Goal: Task Accomplishment & Management: Complete application form

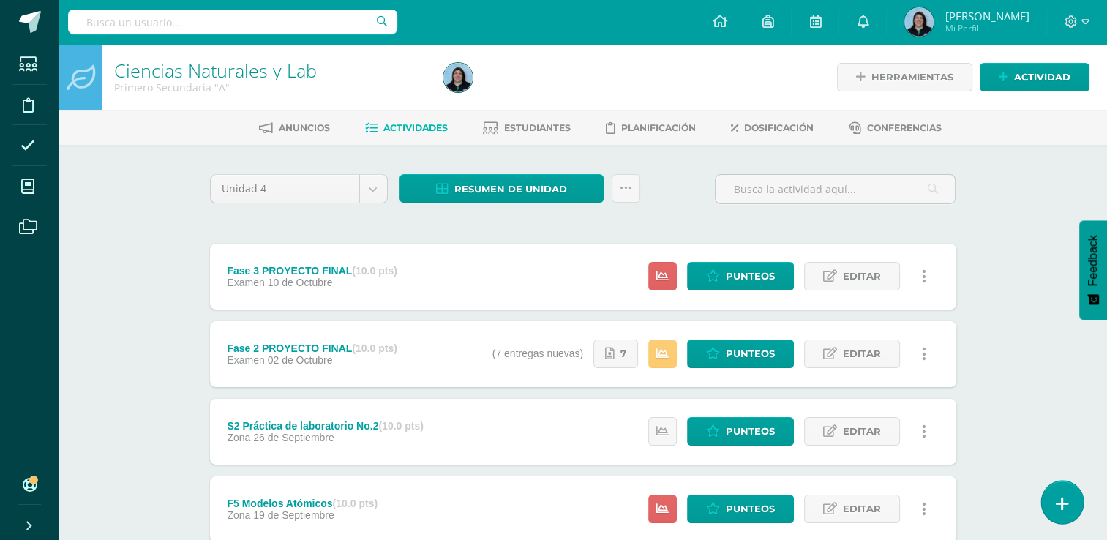
click at [1064, 502] on icon at bounding box center [1062, 503] width 13 height 17
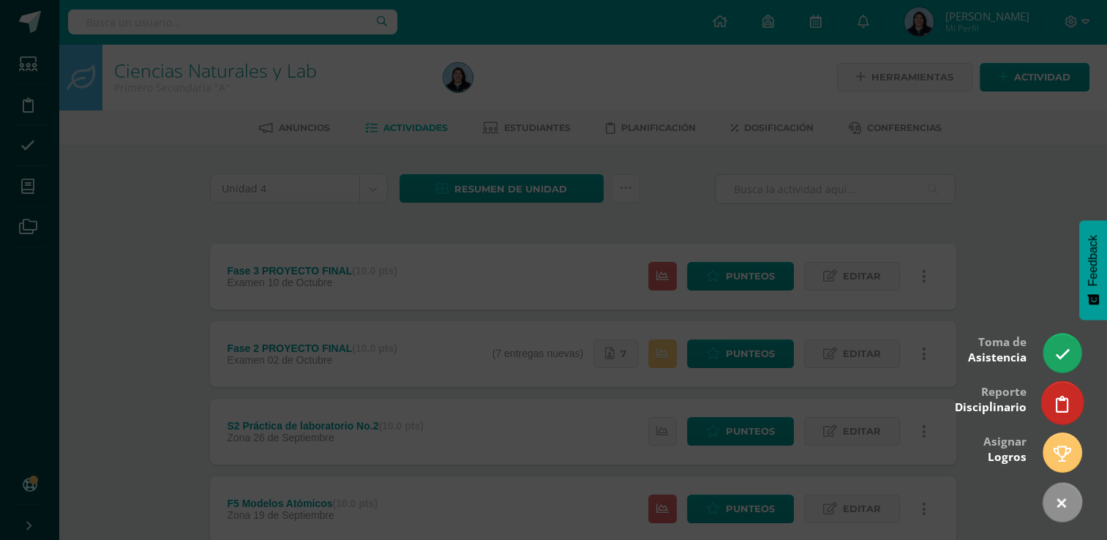
click at [1062, 404] on icon at bounding box center [1062, 404] width 13 height 17
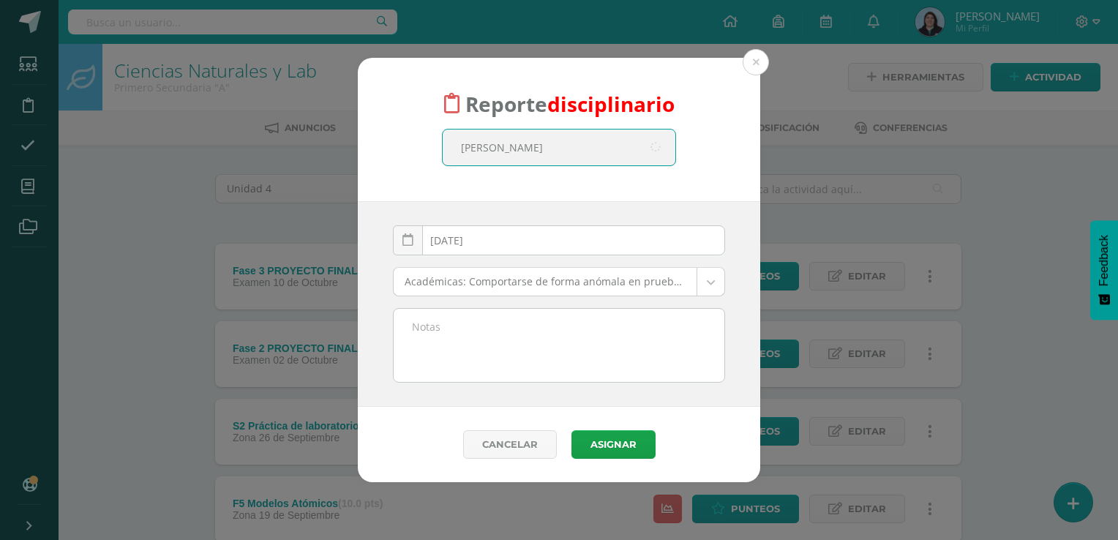
type input "pedro"
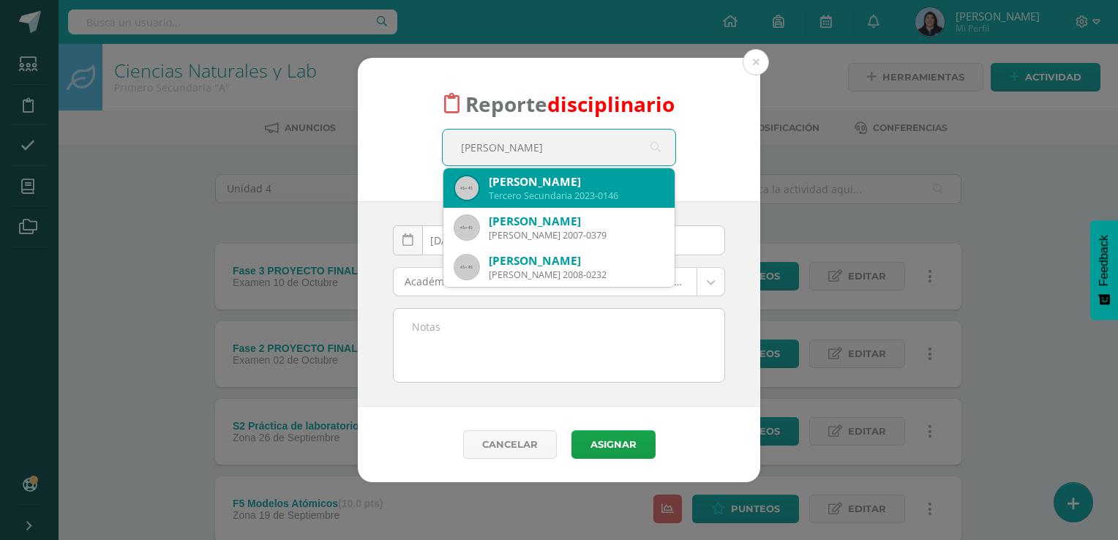
click at [571, 190] on div "Tercero Secundaria 2023-0146" at bounding box center [576, 195] width 174 height 12
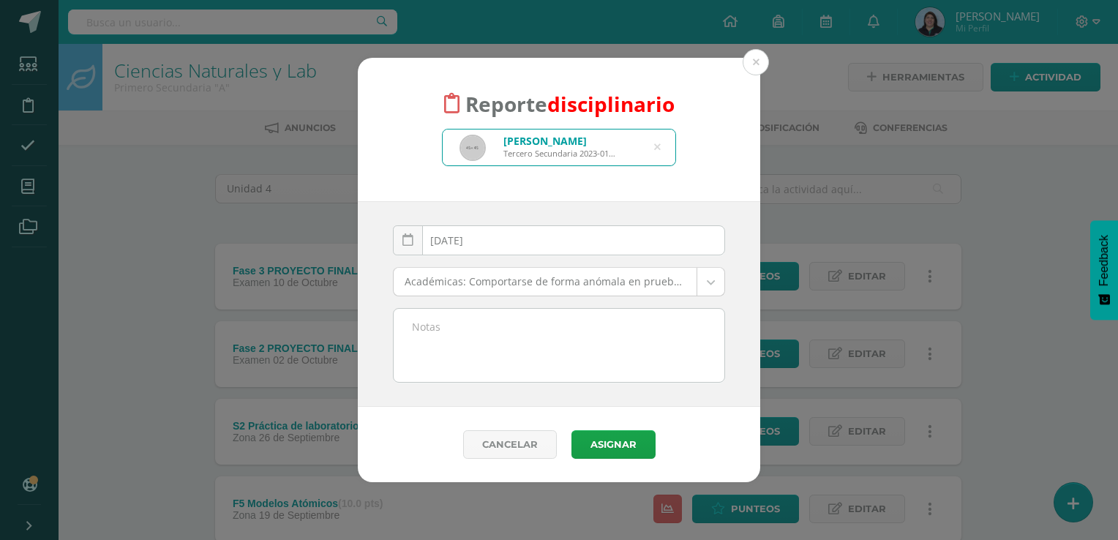
click at [704, 281] on body "Reporte disciplinario Pedro Andres García Morales Tercero Secundaria 2023-0146 …" at bounding box center [559, 549] width 1118 height 1099
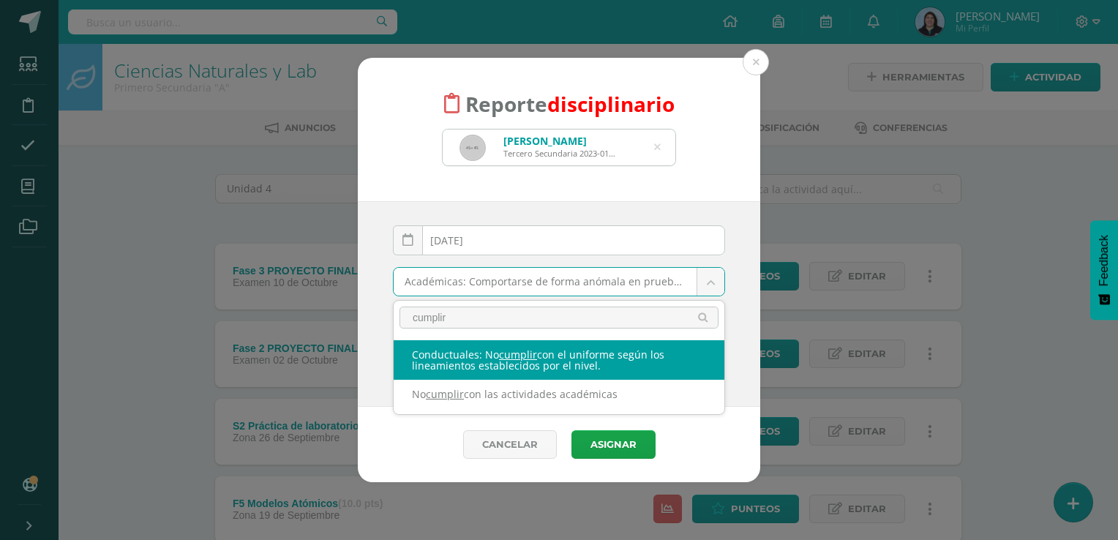
type input "cumplir"
select select "37"
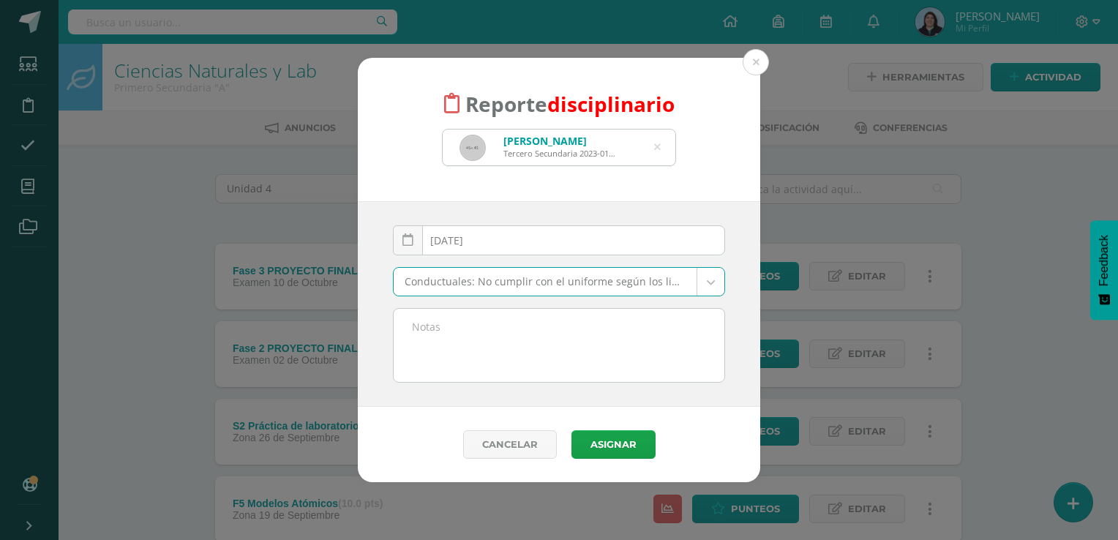
click at [461, 335] on textarea at bounding box center [559, 345] width 331 height 73
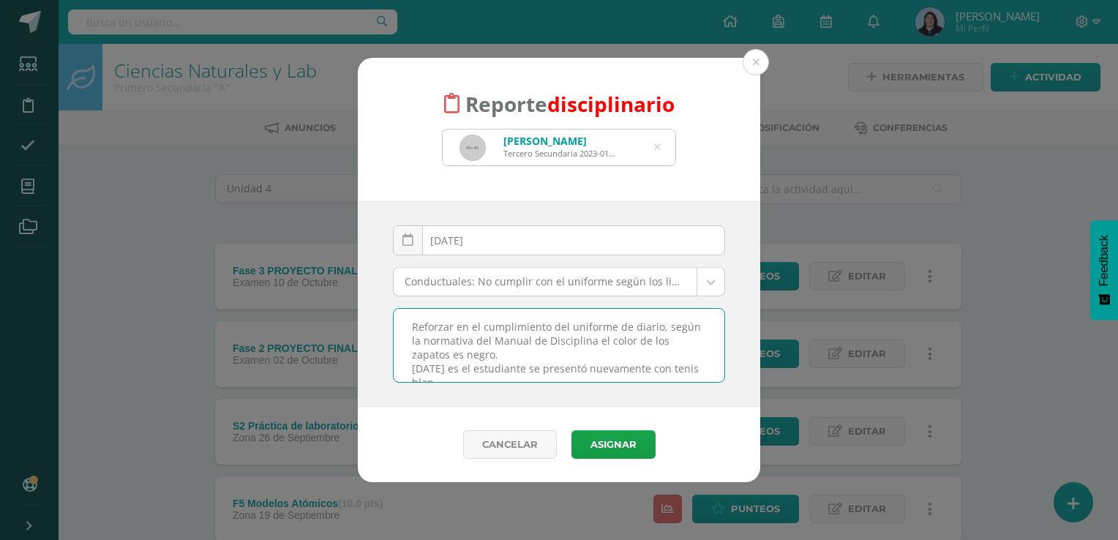
scroll to position [8, 0]
click at [508, 359] on textarea "Reforzar en el cumplimiento del uniforme de diario, según la normativa del Manu…" at bounding box center [559, 345] width 331 height 73
click at [691, 362] on textarea "Reforzar en el cumplimiento del uniforme de diario, según la normativa del Manu…" at bounding box center [559, 345] width 331 height 73
click at [472, 377] on textarea "Reforzar en el cumplimiento del uniforme de diario, según la normativa del Manu…" at bounding box center [559, 345] width 331 height 73
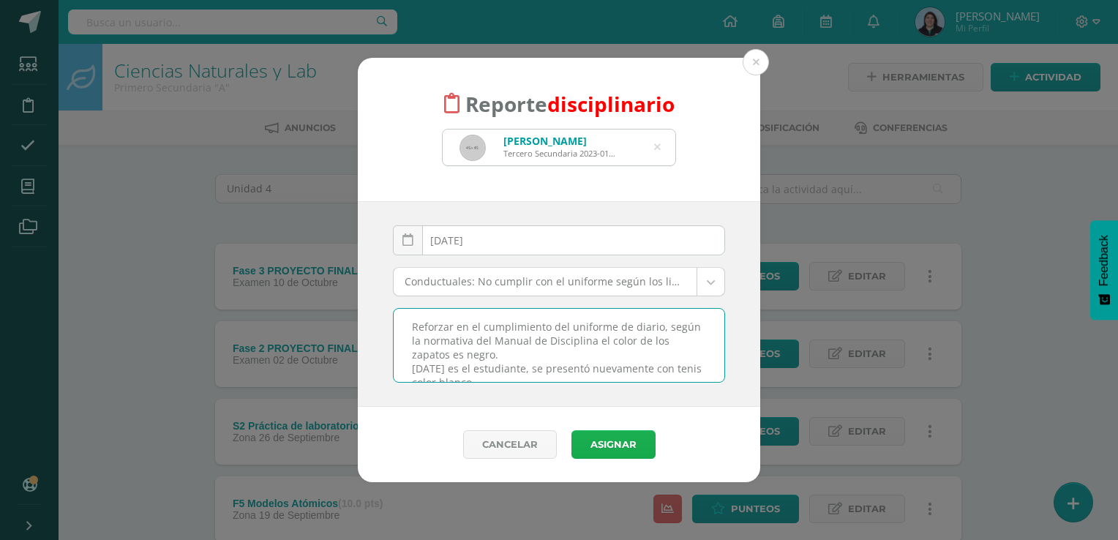
type textarea "Reforzar en el cumplimiento del uniforme de diario, según la normativa del Manu…"
click at [611, 449] on button "Asignar" at bounding box center [613, 444] width 84 height 29
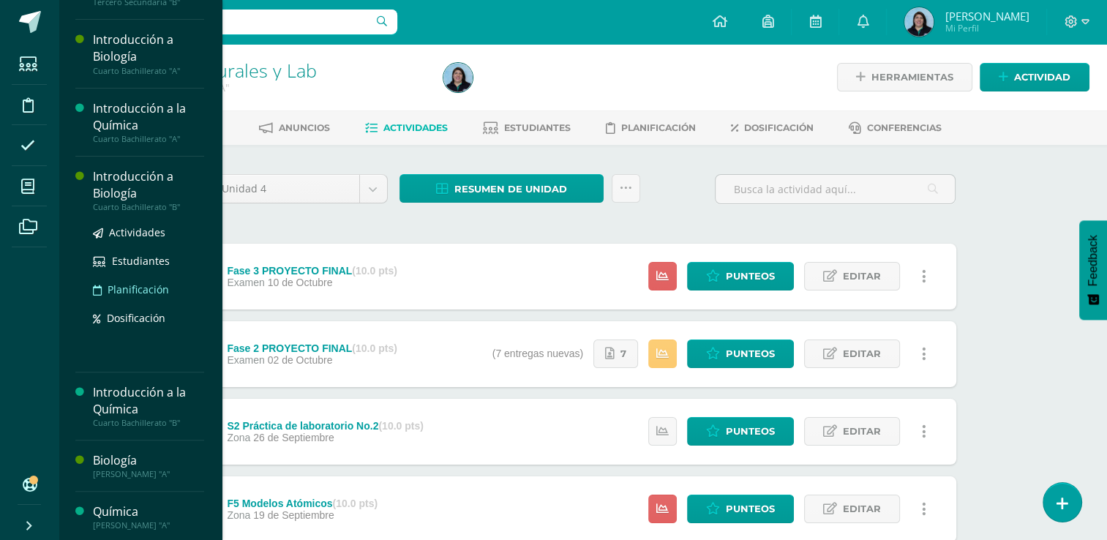
scroll to position [345, 0]
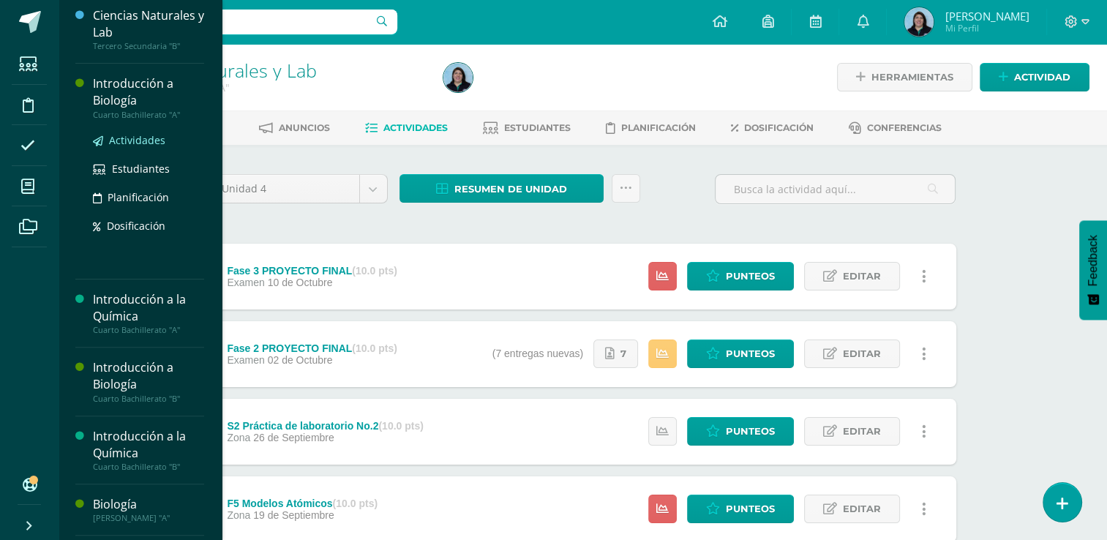
click at [135, 138] on span "Actividades" at bounding box center [137, 140] width 56 height 14
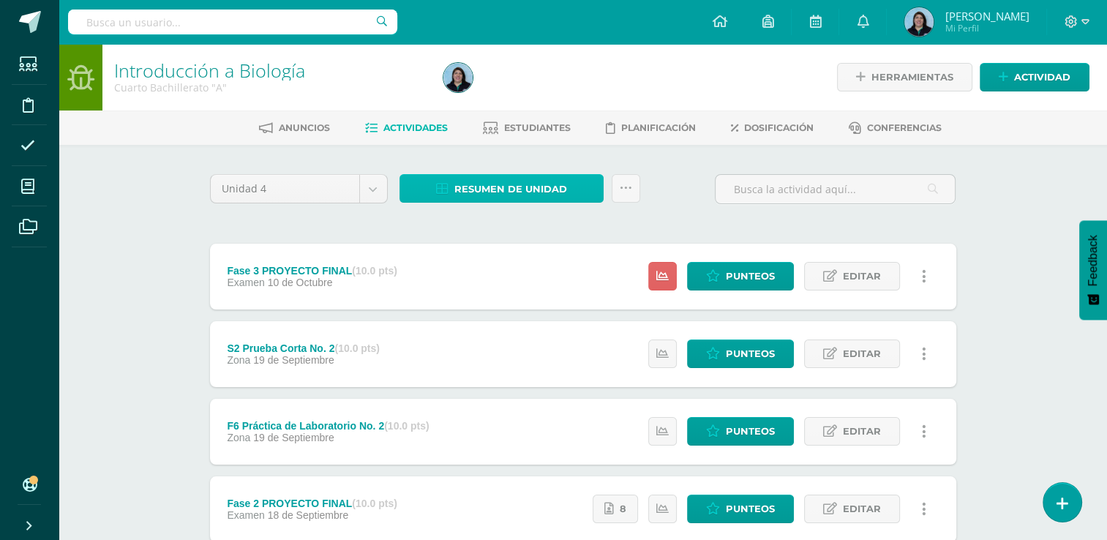
click at [521, 187] on span "Resumen de unidad" at bounding box center [510, 189] width 113 height 27
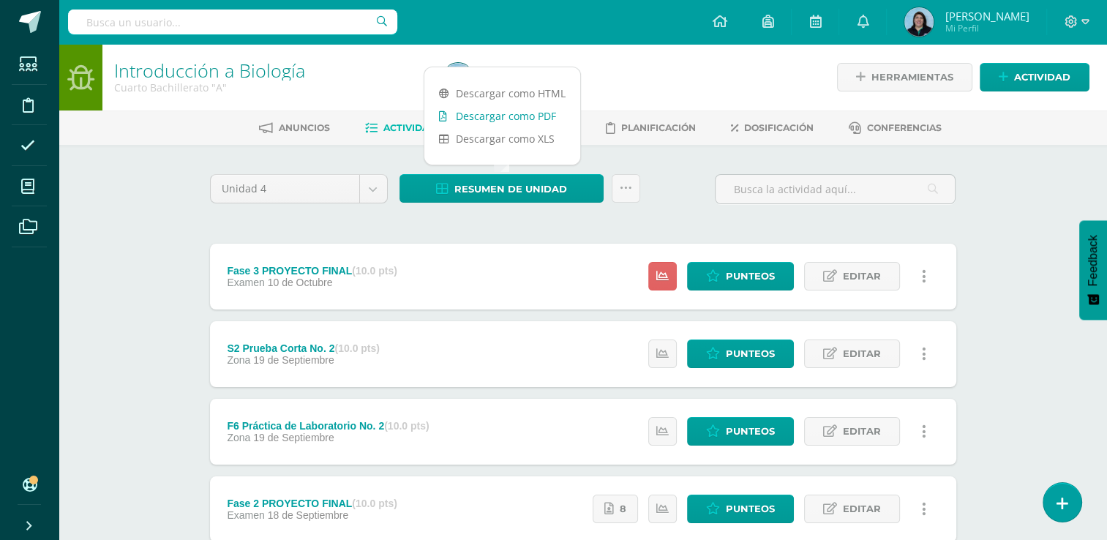
click at [507, 118] on link "Descargar como PDF" at bounding box center [502, 116] width 156 height 23
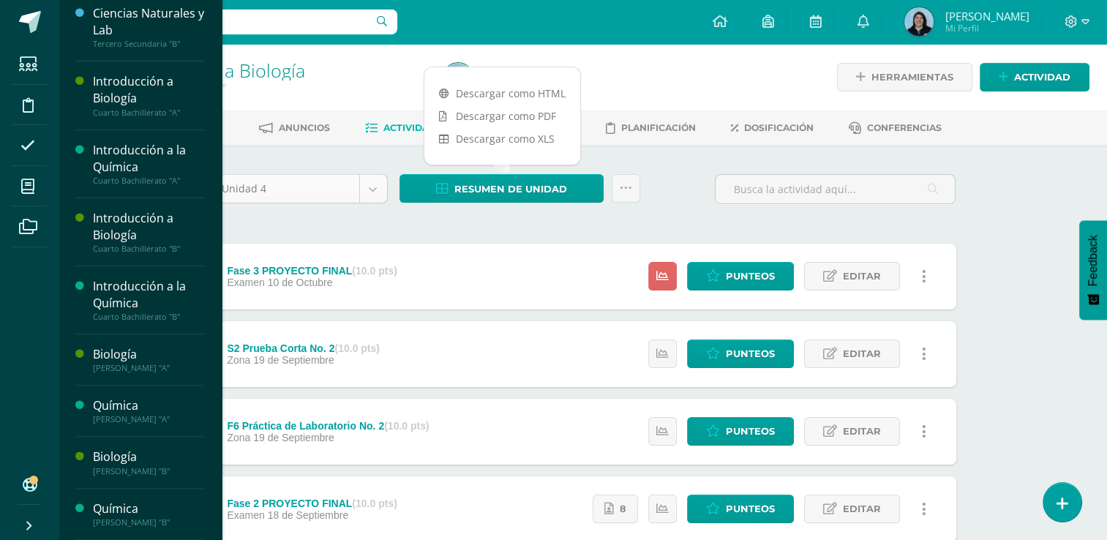
scroll to position [345, 0]
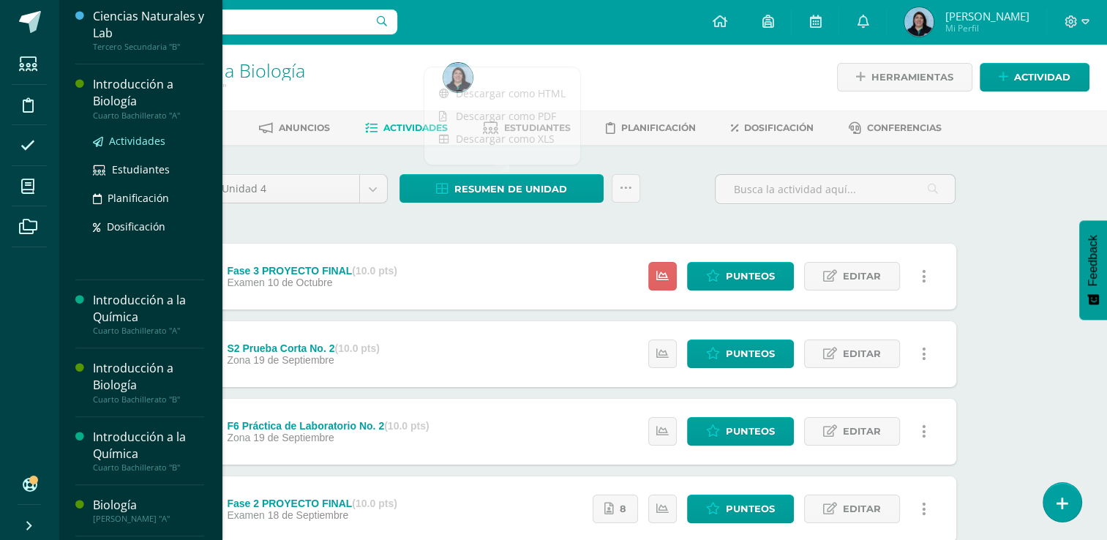
click at [144, 140] on span "Actividades" at bounding box center [137, 141] width 56 height 14
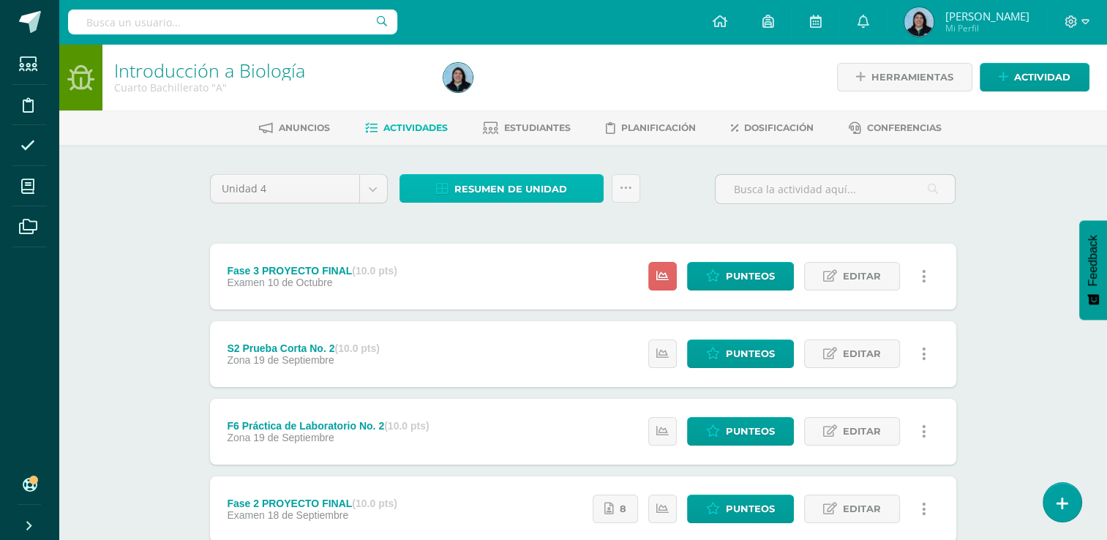
click at [510, 185] on span "Resumen de unidad" at bounding box center [510, 189] width 113 height 27
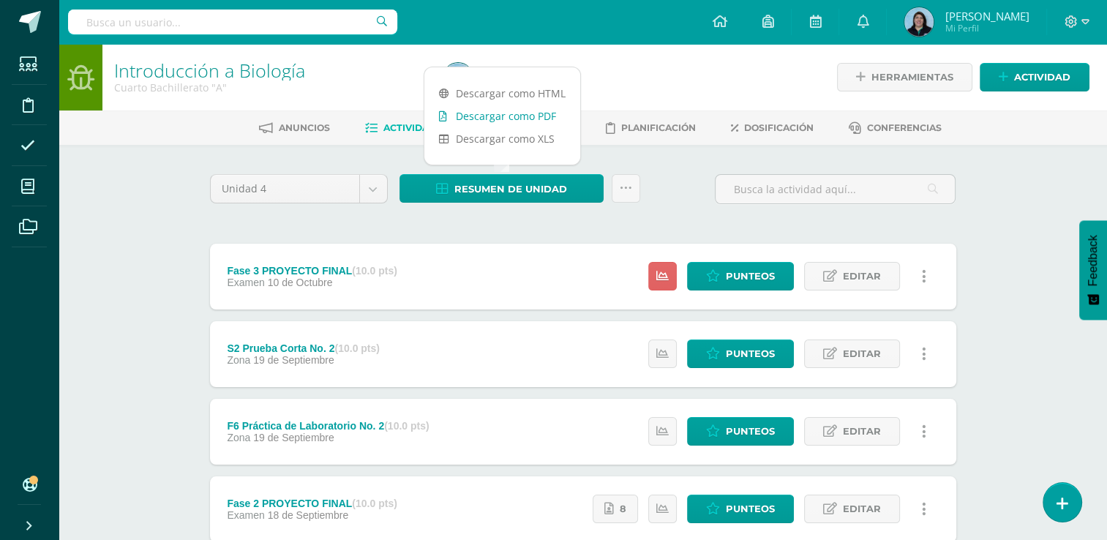
click at [514, 121] on link "Descargar como PDF" at bounding box center [502, 116] width 156 height 23
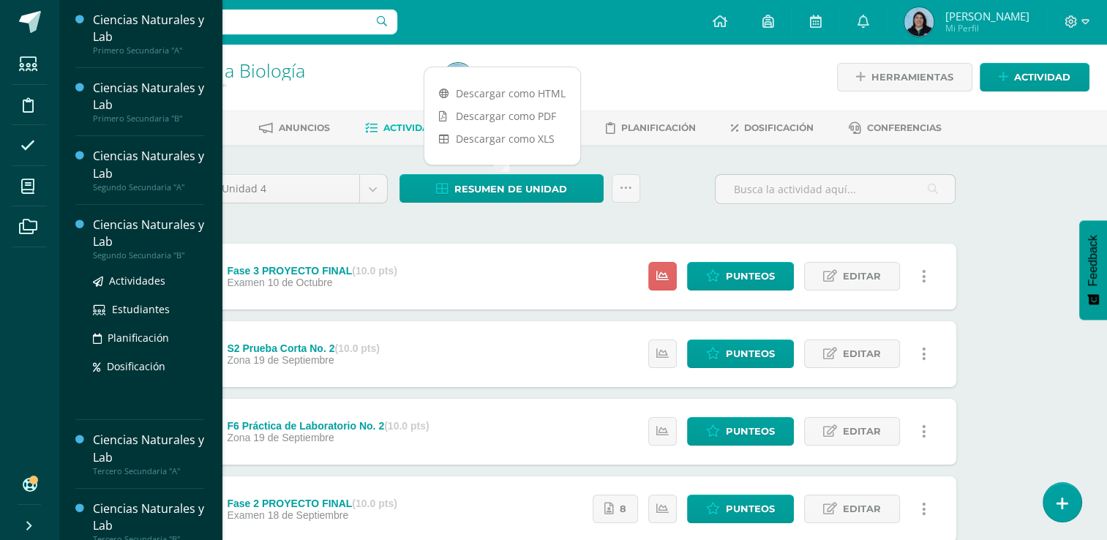
scroll to position [219, 0]
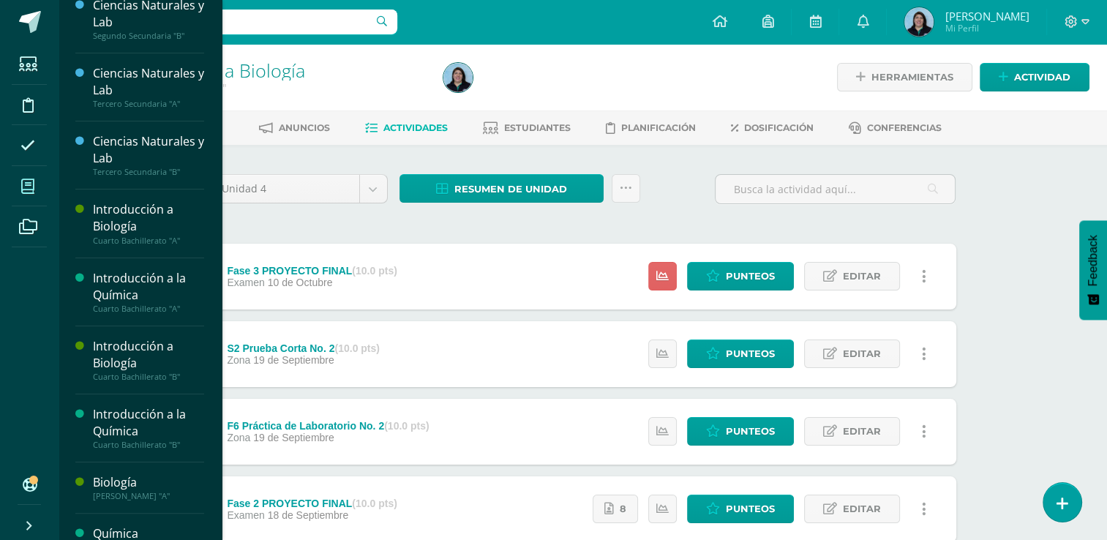
click at [26, 189] on icon at bounding box center [27, 186] width 13 height 15
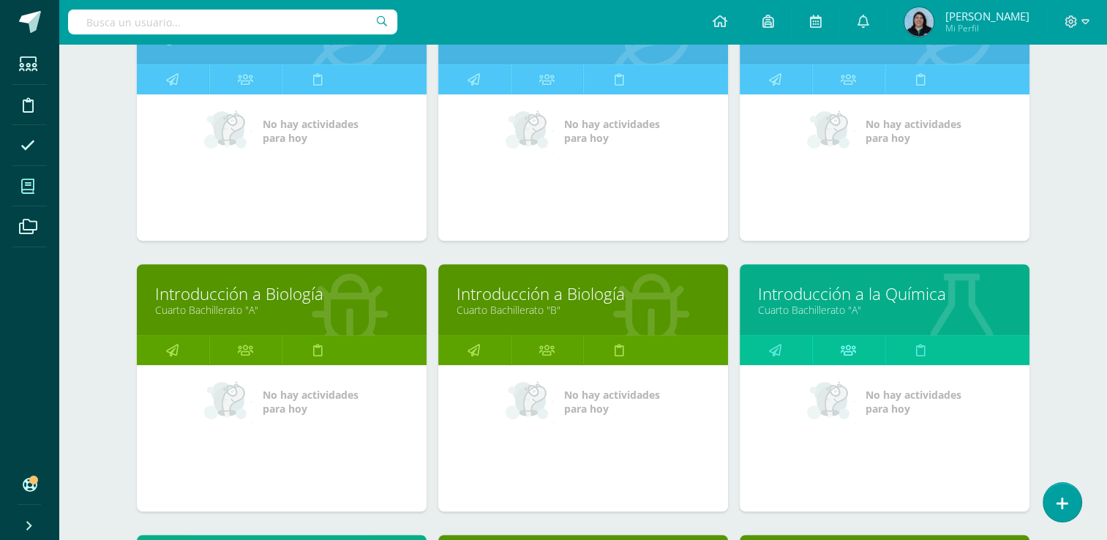
scroll to position [585, 0]
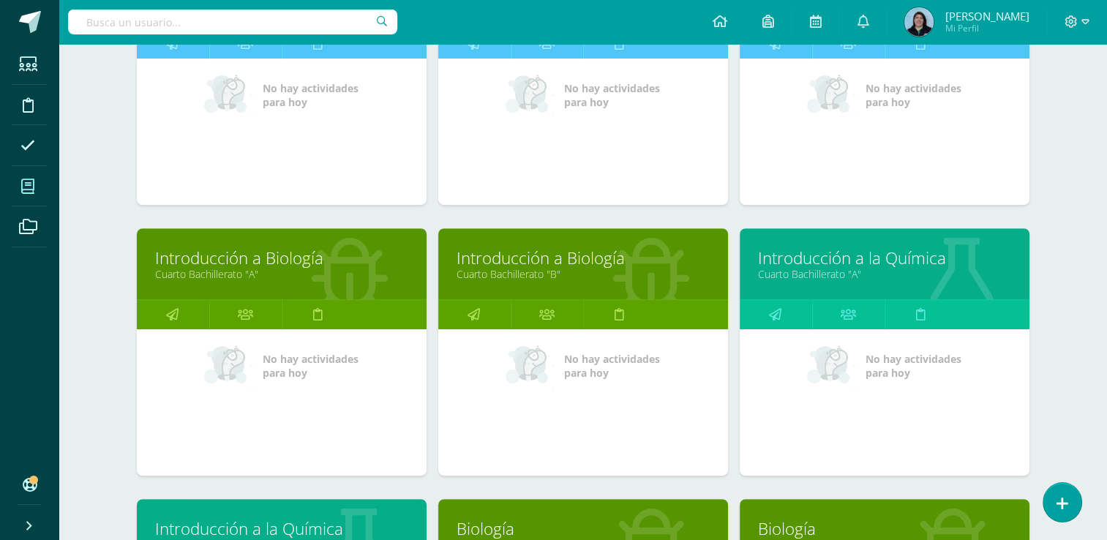
click at [846, 264] on link "Introducción a la Química" at bounding box center [884, 258] width 253 height 23
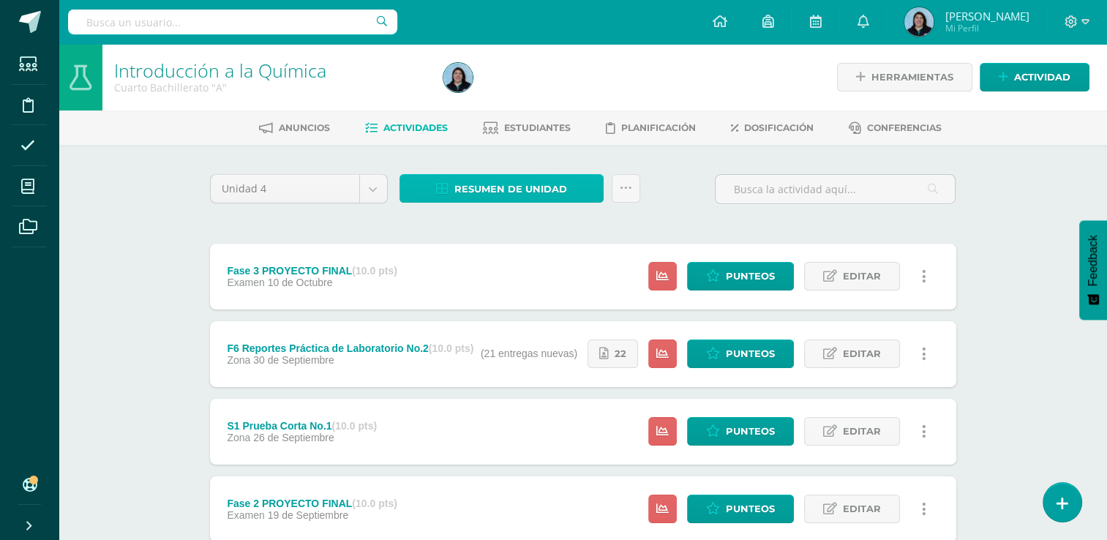
click at [527, 189] on span "Resumen de unidad" at bounding box center [510, 189] width 113 height 27
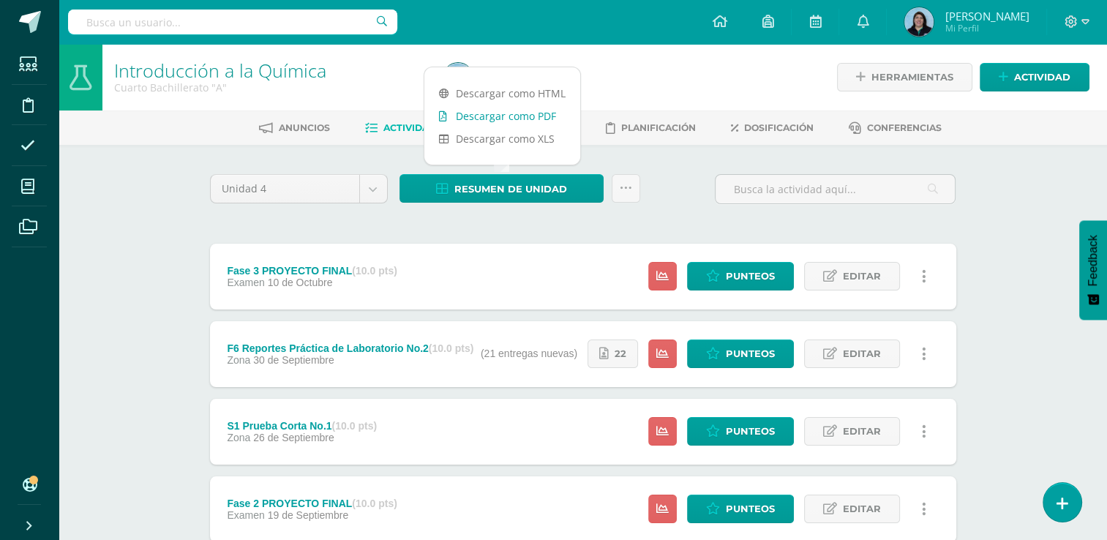
click at [531, 117] on link "Descargar como PDF" at bounding box center [502, 116] width 156 height 23
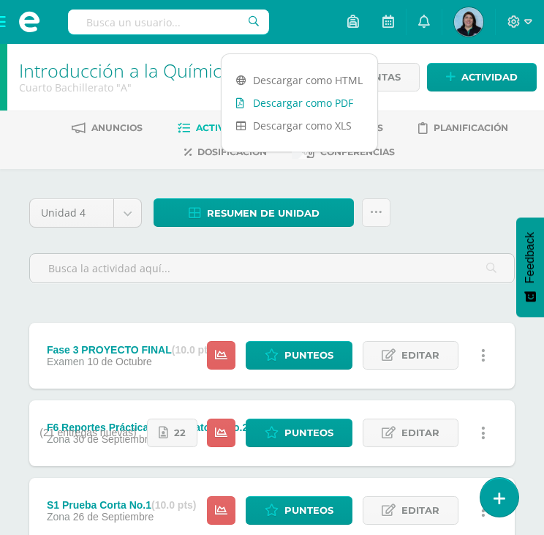
click at [320, 103] on link "Descargar como PDF" at bounding box center [300, 102] width 156 height 23
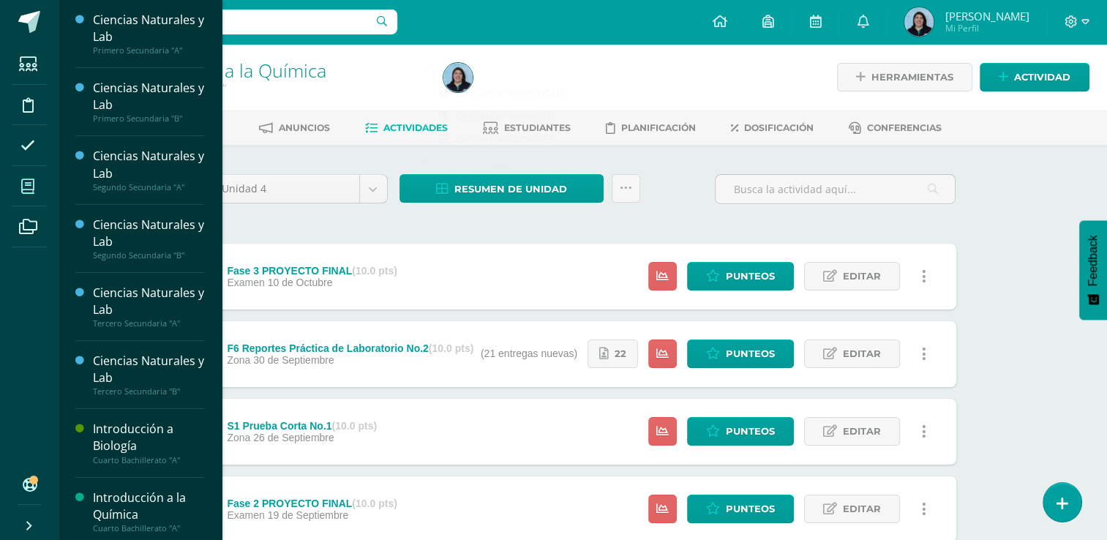
click at [29, 186] on icon at bounding box center [27, 186] width 13 height 15
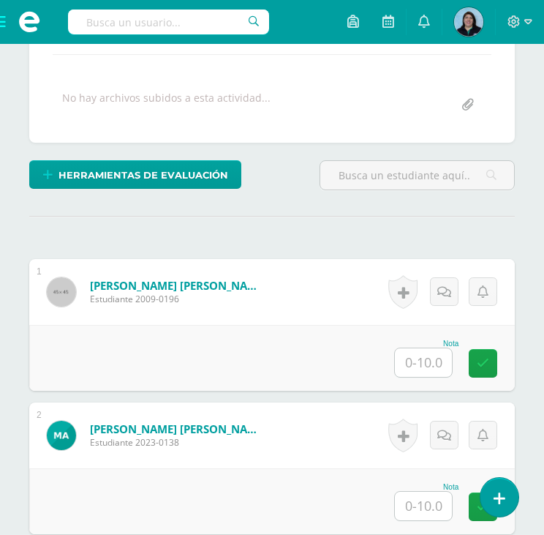
scroll to position [294, 0]
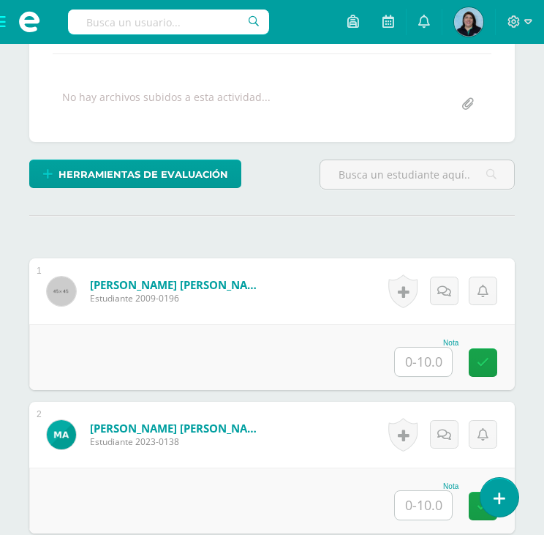
click at [418, 352] on input "text" at bounding box center [423, 361] width 57 height 29
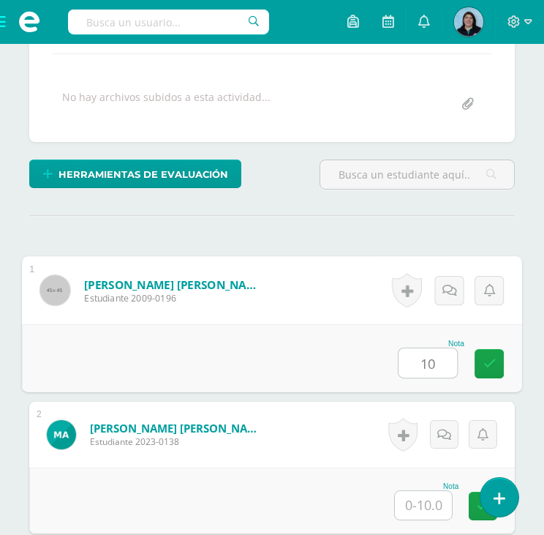
type input "10"
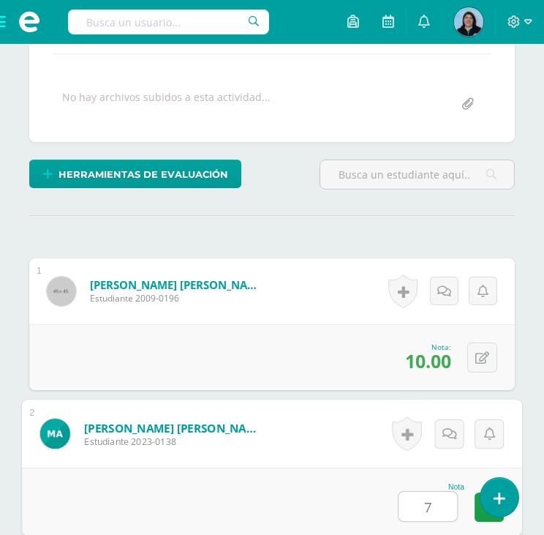
type input "7"
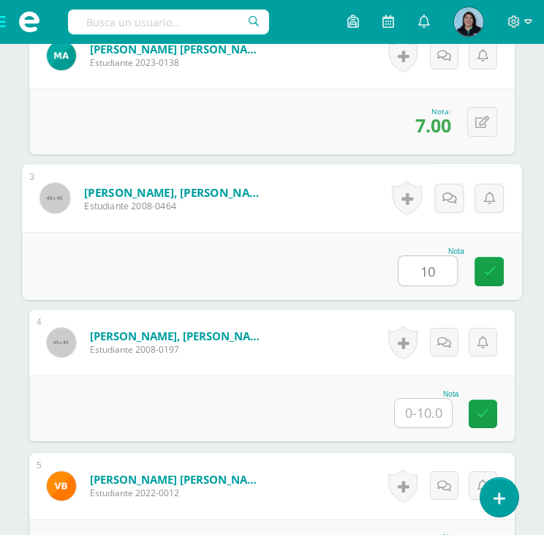
type input "10"
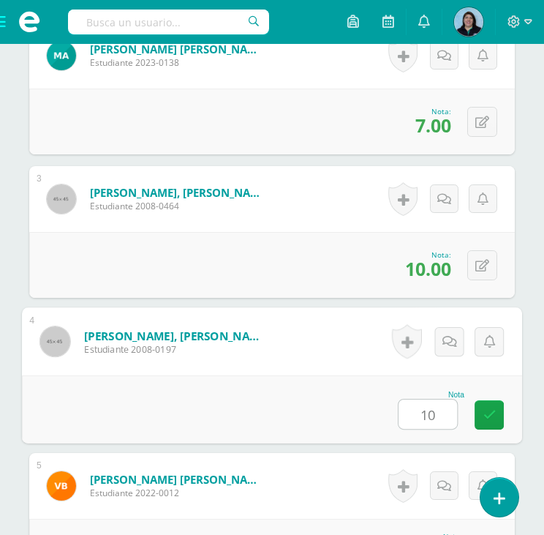
type input "10"
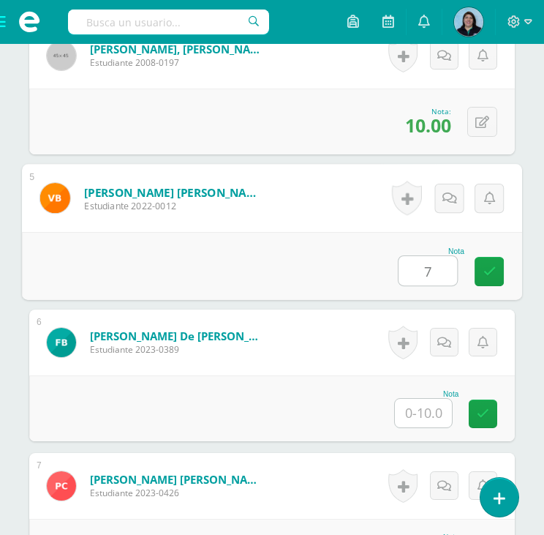
type input "7"
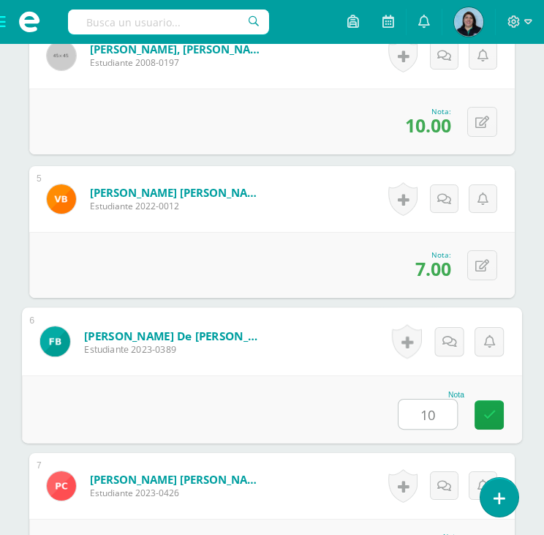
type input "10"
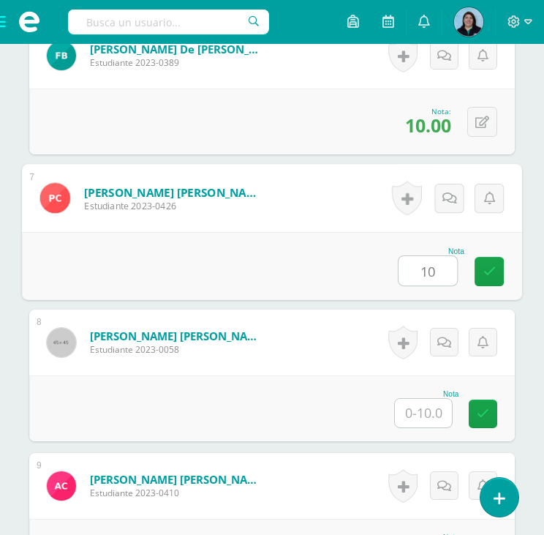
type input "10"
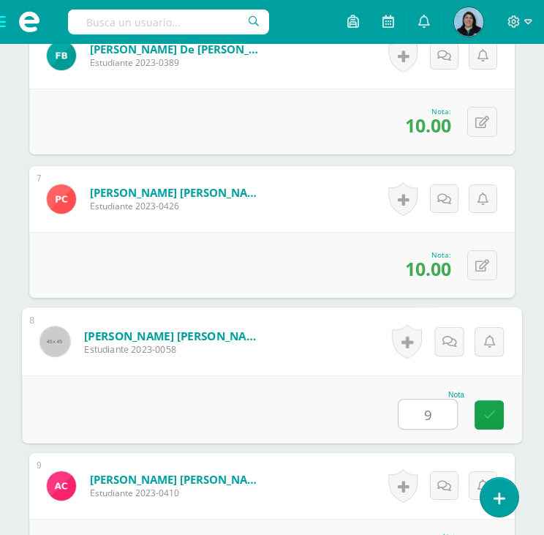
type input "9"
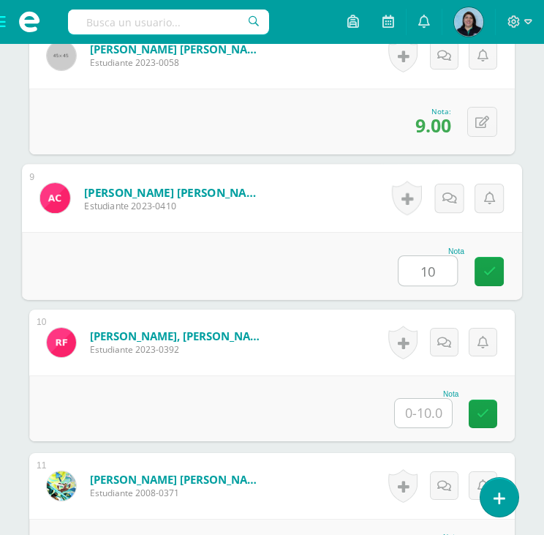
type input "10"
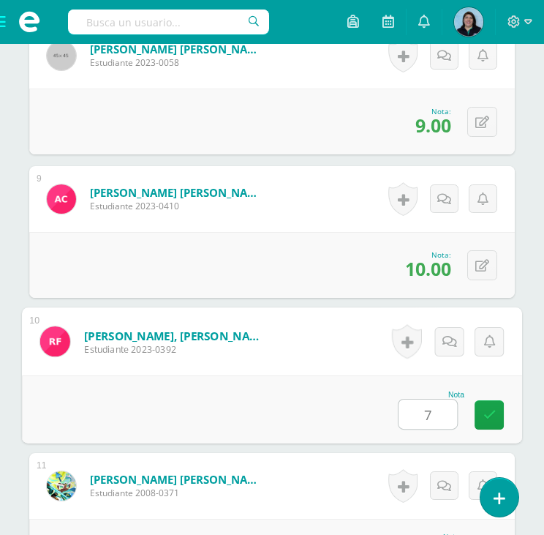
type input "7"
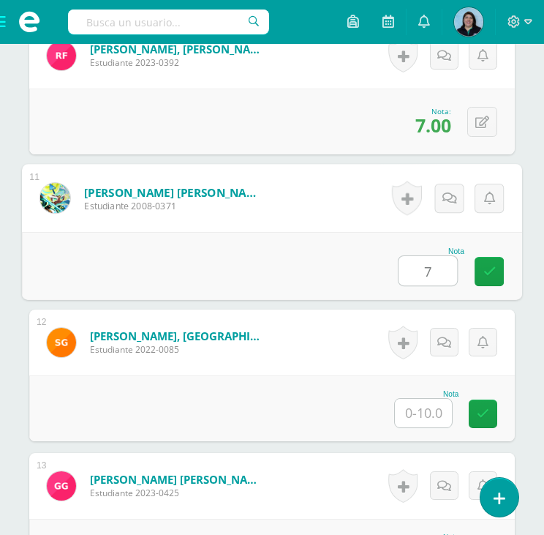
type input "7"
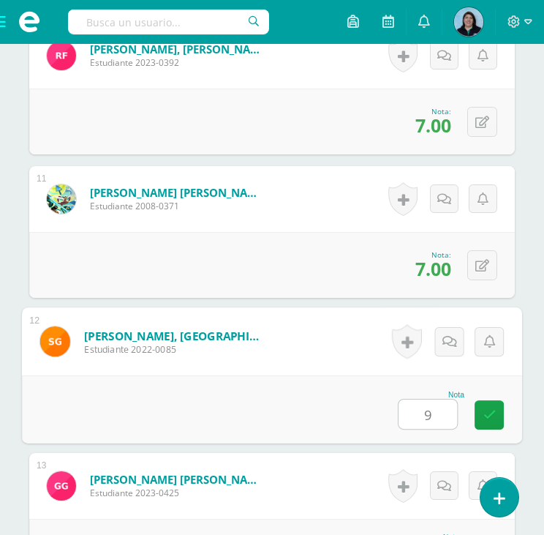
type input "9"
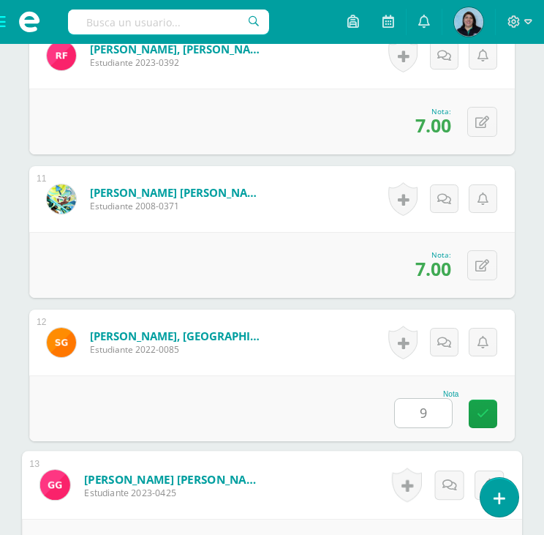
scroll to position [2107, 0]
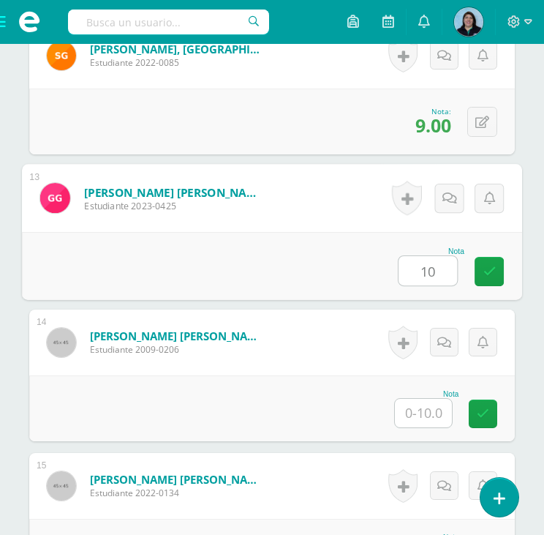
type input "10"
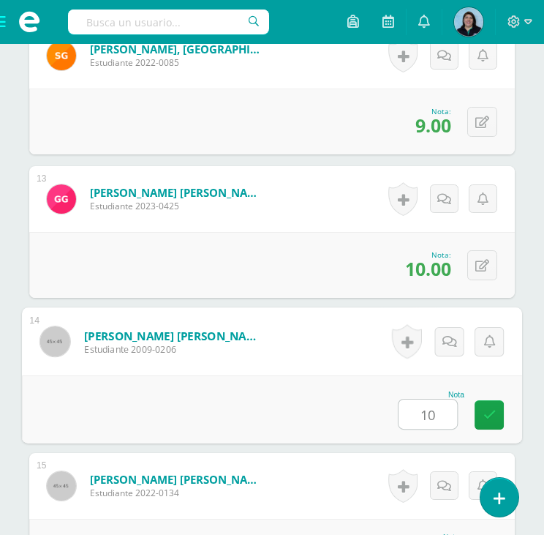
type input "10"
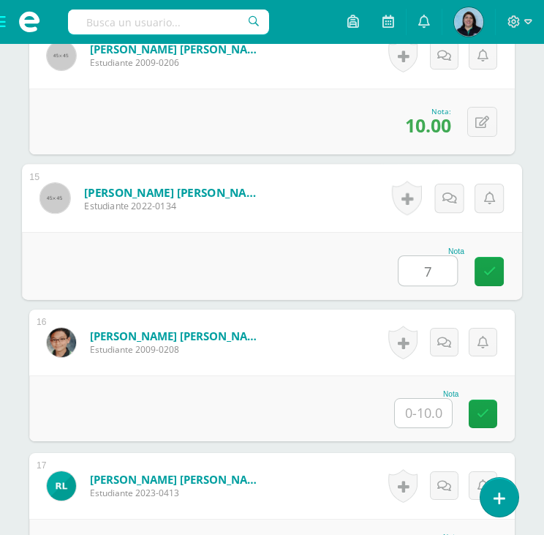
type input "7"
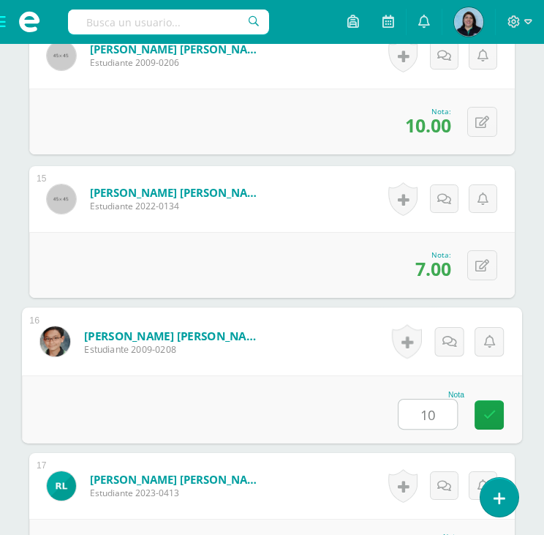
type input "10"
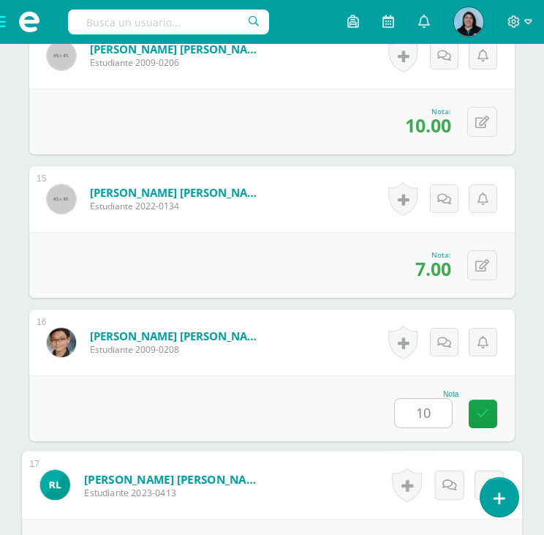
scroll to position [2680, 0]
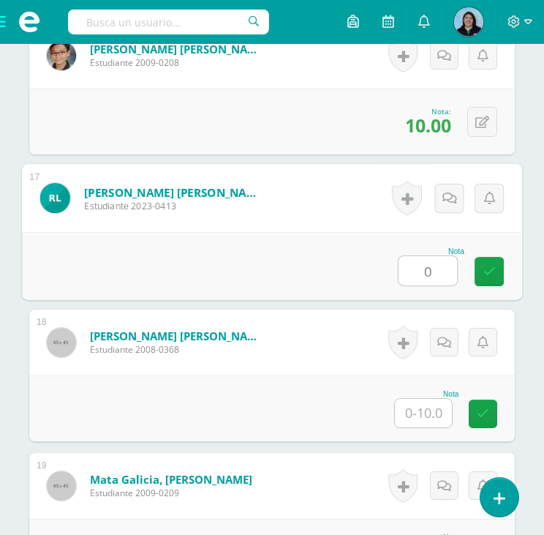
type input "0"
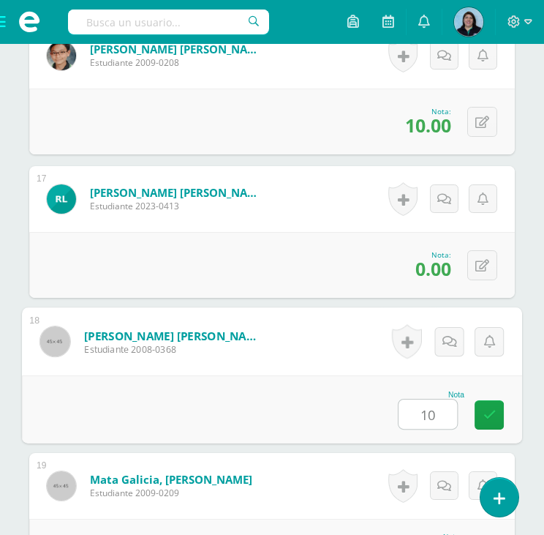
type input "10"
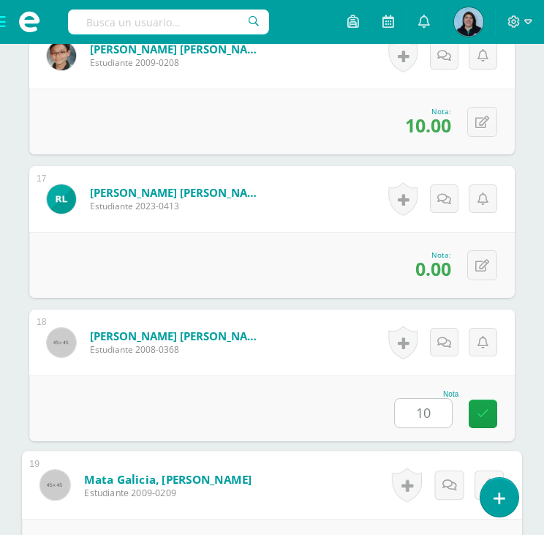
scroll to position [2967, 0]
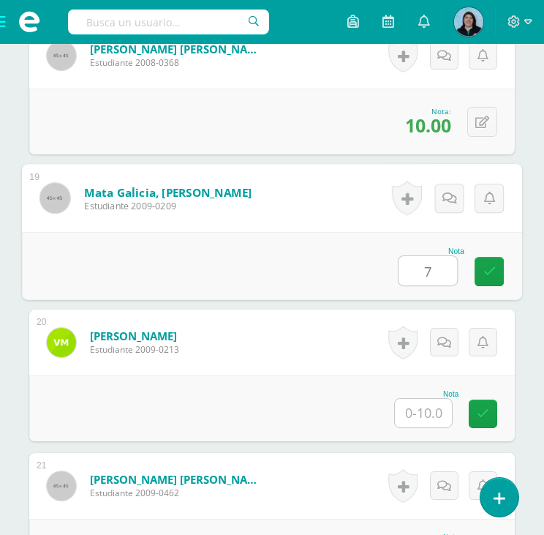
type input "7"
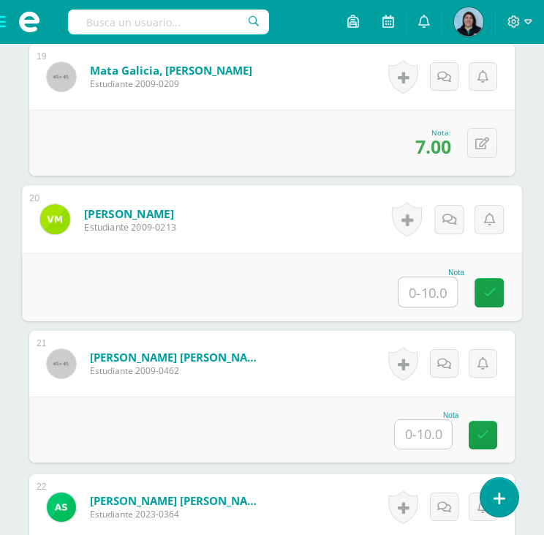
scroll to position [3113, 0]
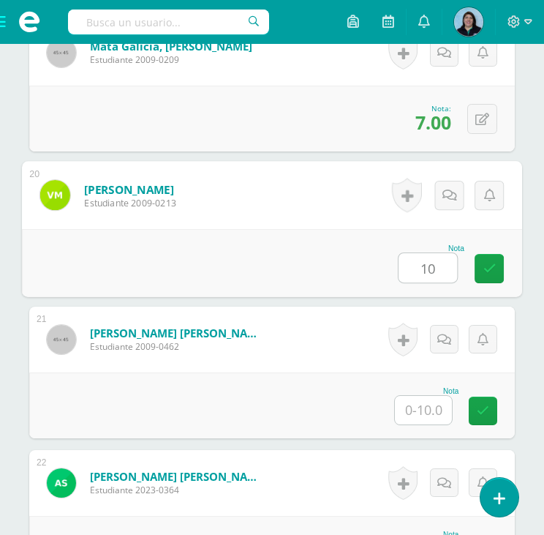
type input "10"
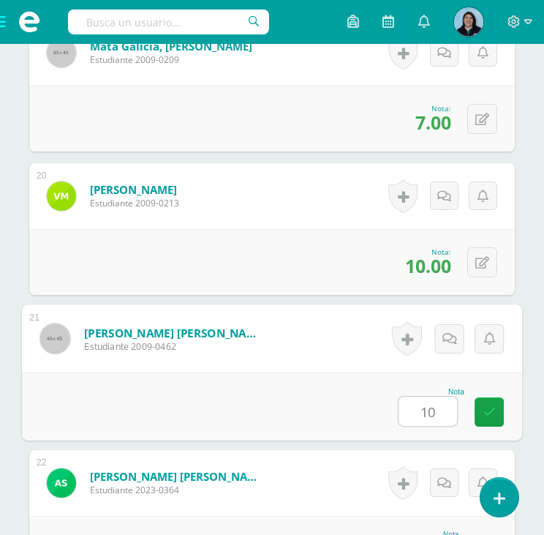
type input "10"
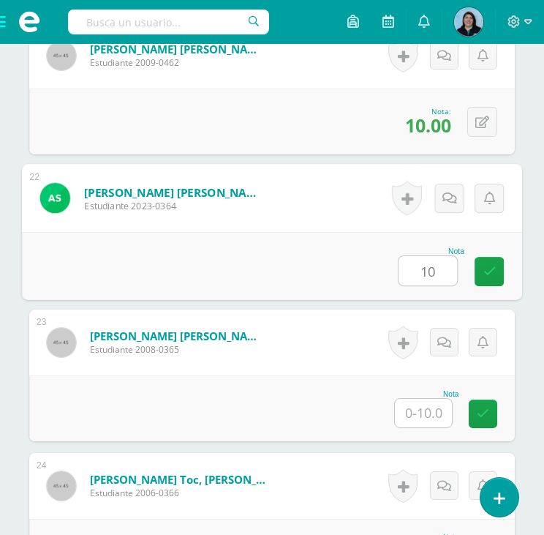
type input "10"
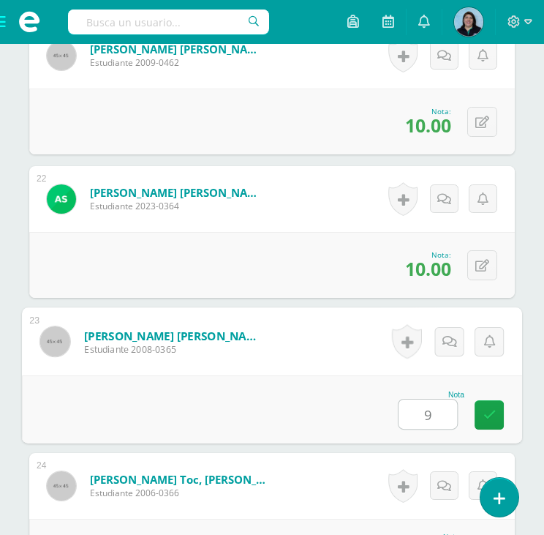
type input "9"
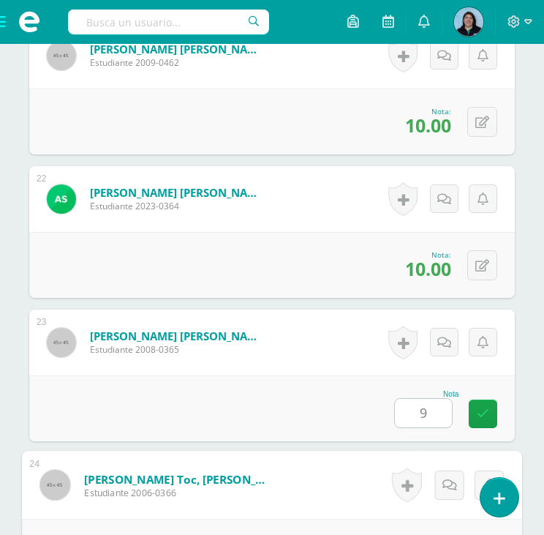
scroll to position [3614, 0]
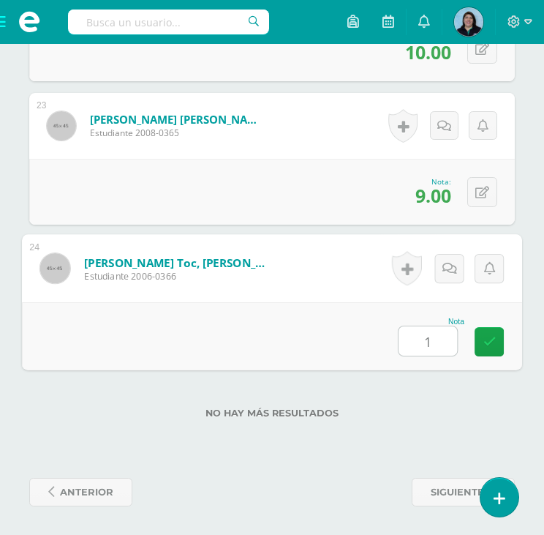
type input "10"
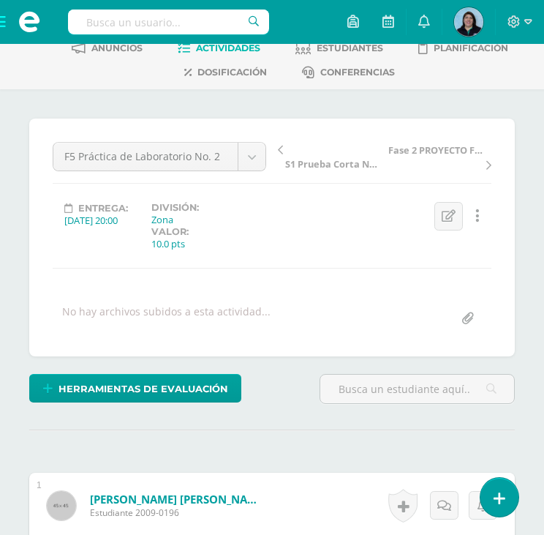
scroll to position [0, 0]
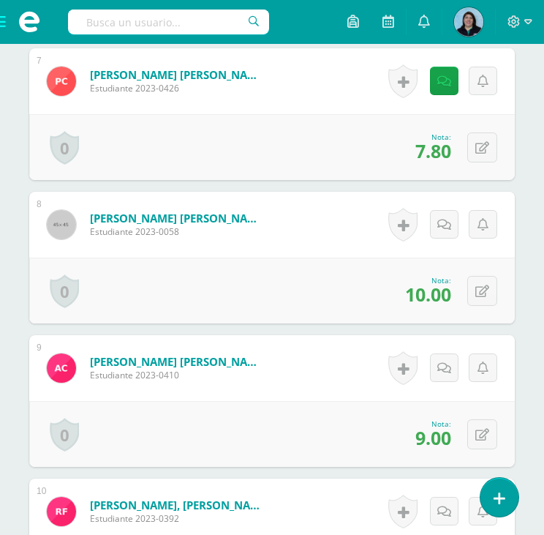
scroll to position [1390, 0]
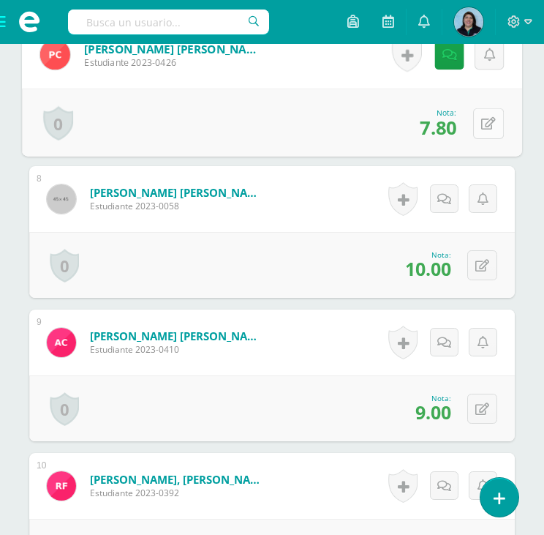
click at [489, 127] on button at bounding box center [488, 123] width 31 height 31
type input "8"
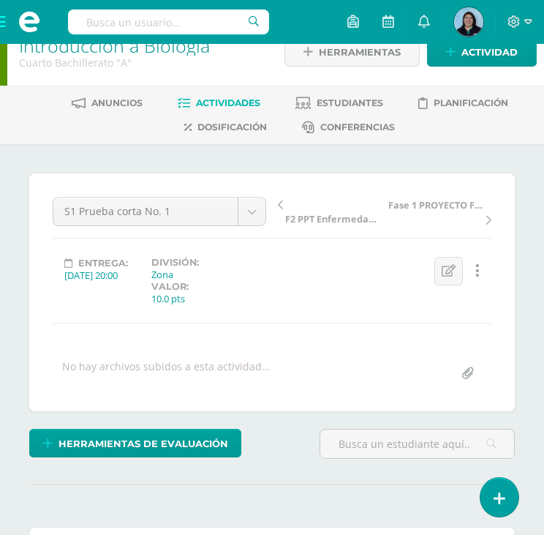
scroll to position [0, 0]
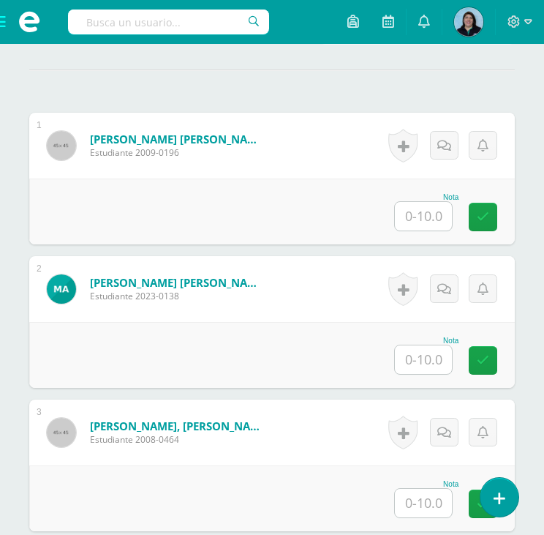
scroll to position [440, 0]
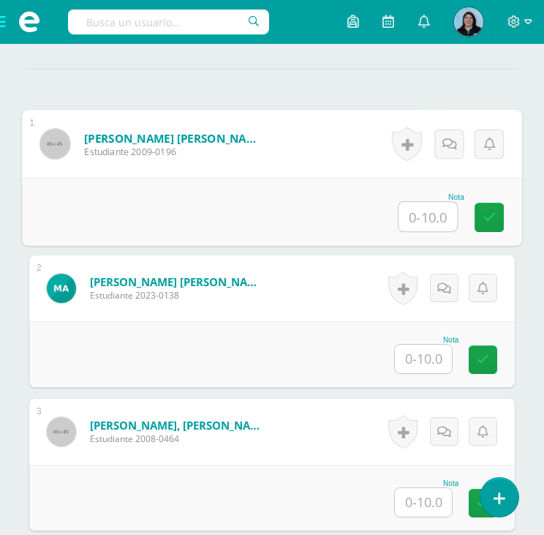
click at [418, 216] on input "text" at bounding box center [428, 216] width 59 height 29
type input "9"
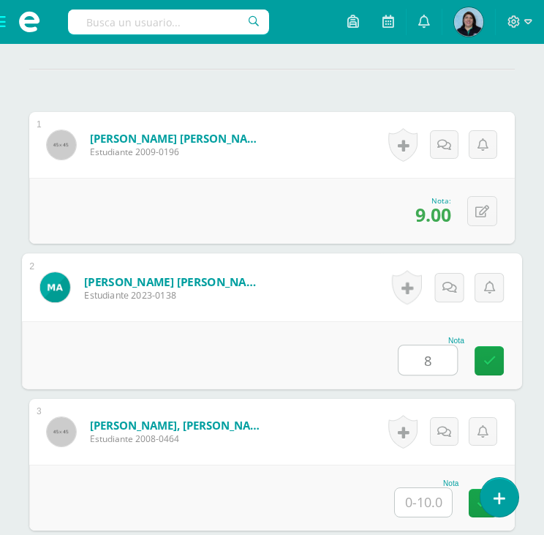
type input "8"
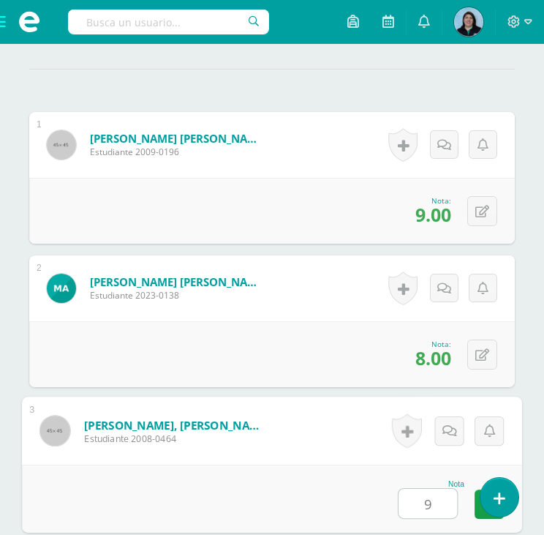
type input "9"
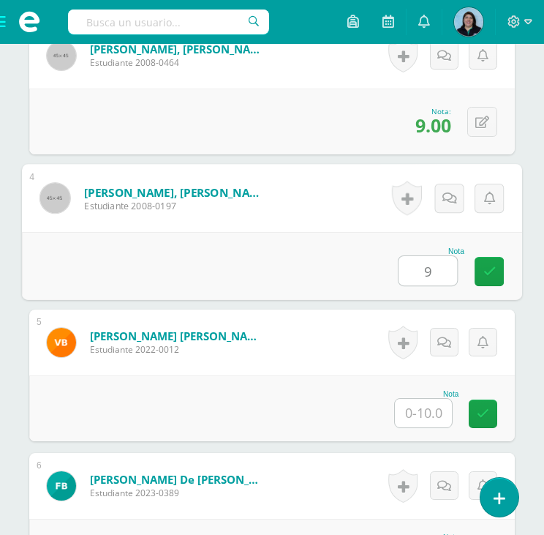
type input "9"
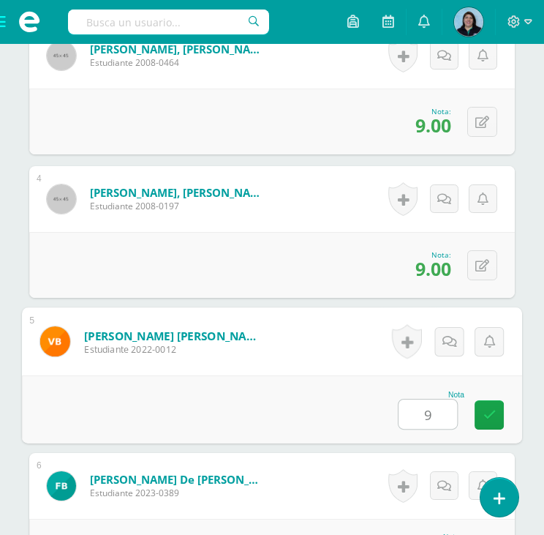
type input "9"
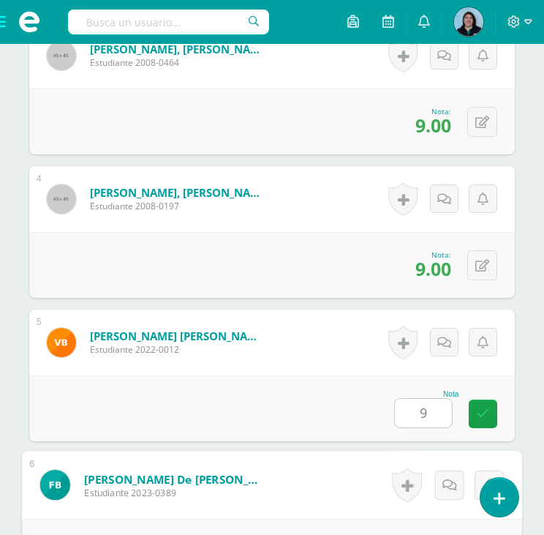
scroll to position [1103, 0]
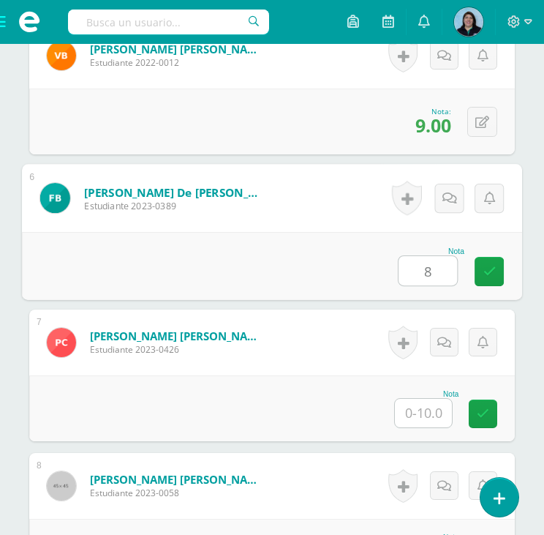
type input "8"
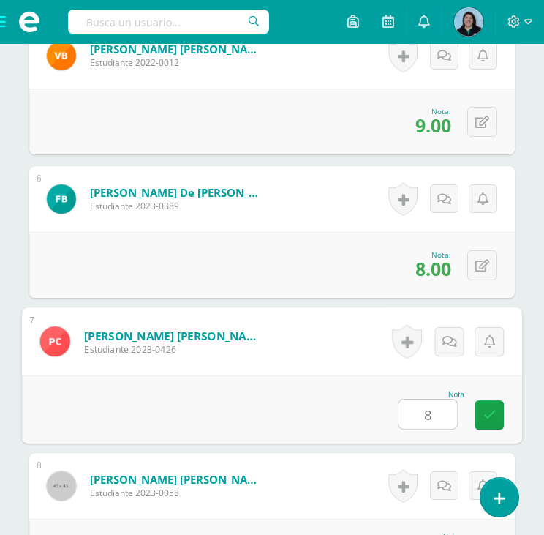
type input "8"
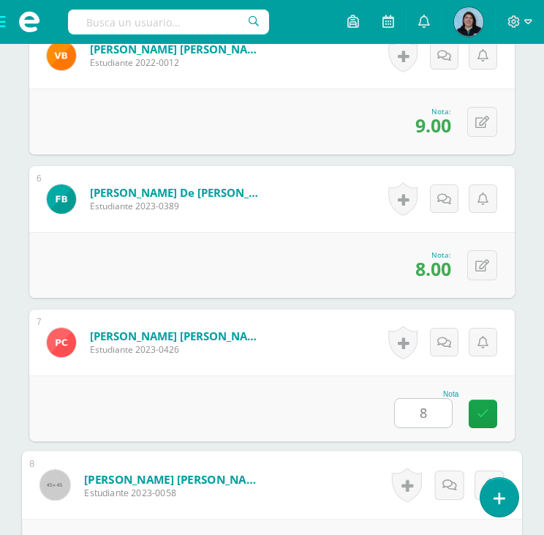
scroll to position [1390, 0]
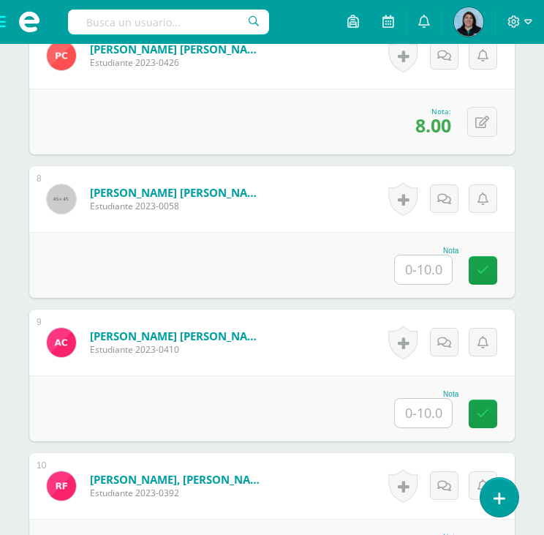
click at [421, 266] on input "text" at bounding box center [423, 269] width 57 height 29
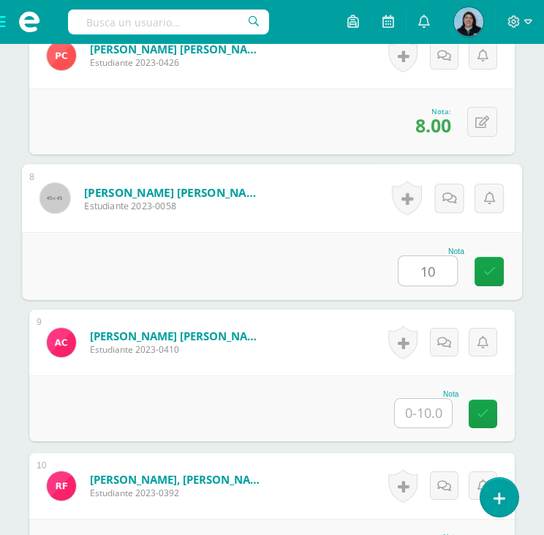
type input "10"
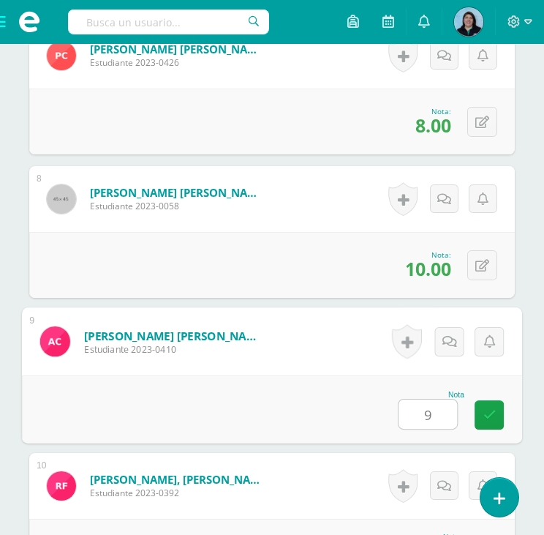
type input "9"
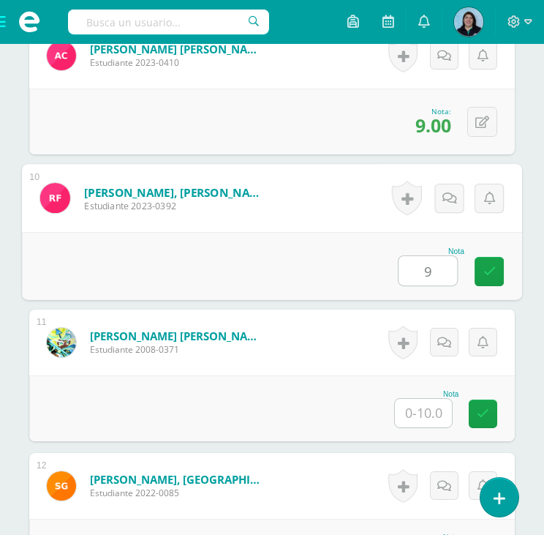
type input "9"
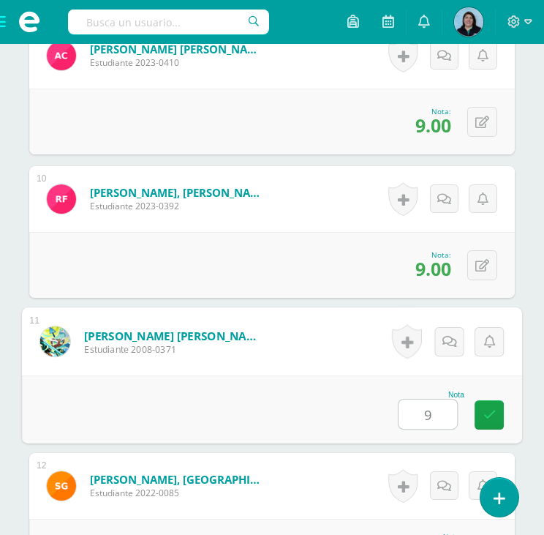
type input "9"
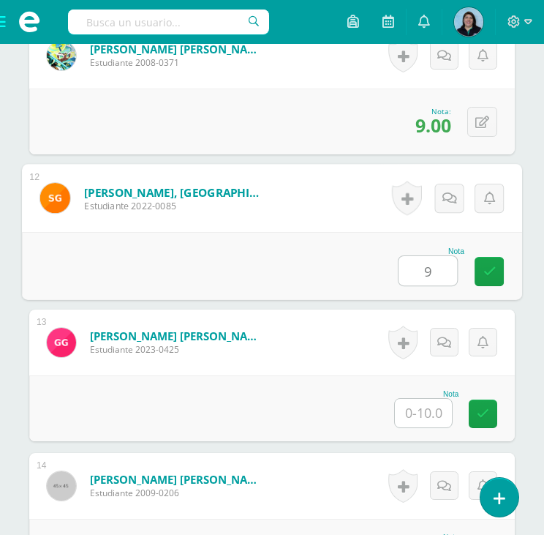
type input "9"
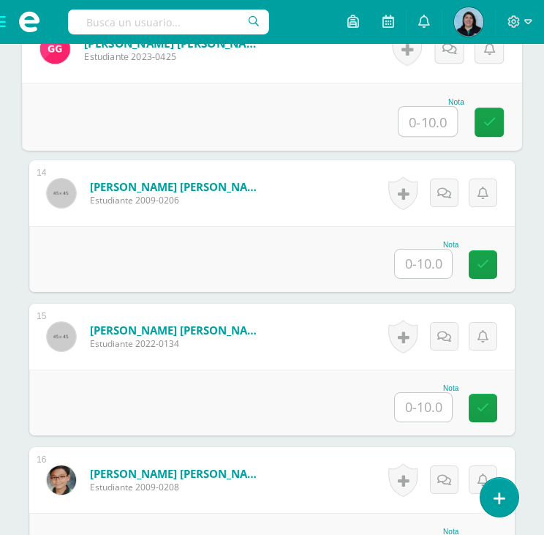
scroll to position [2183, 0]
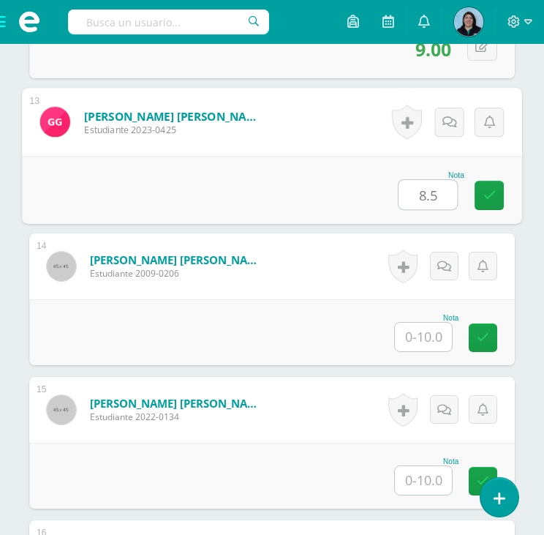
type input "8.5"
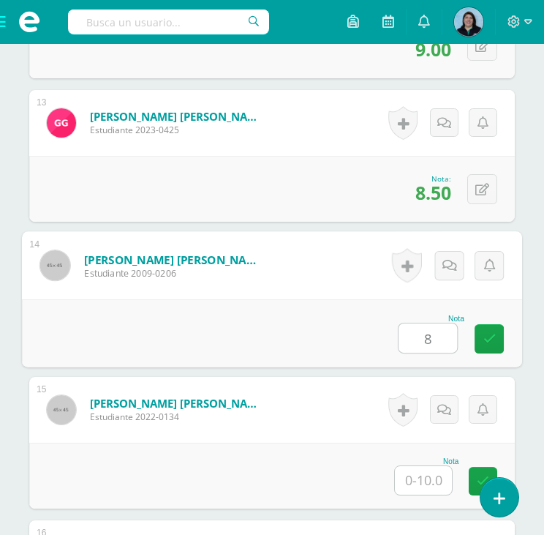
type input "8"
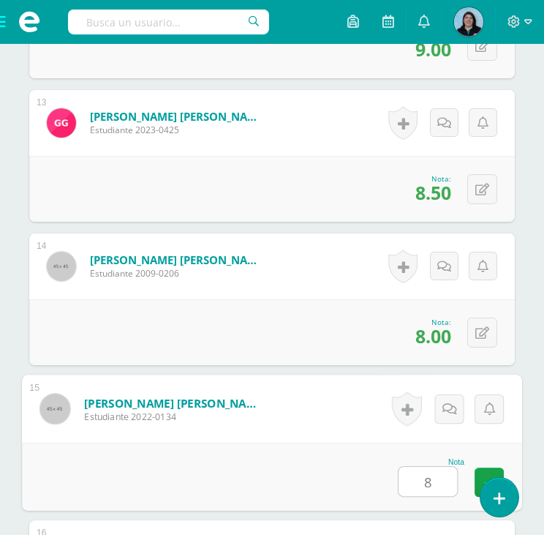
type input "8"
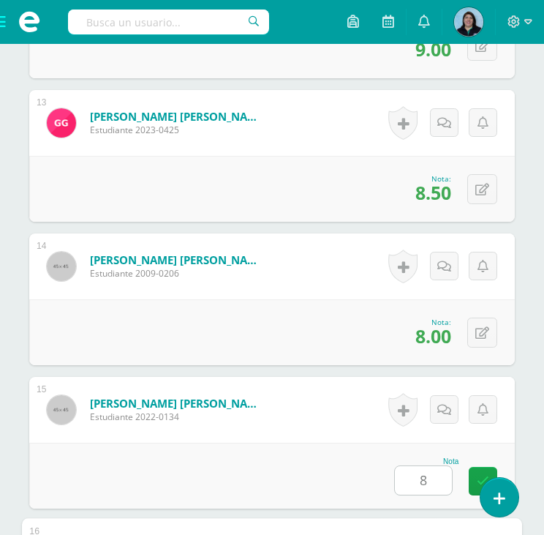
scroll to position [2537, 0]
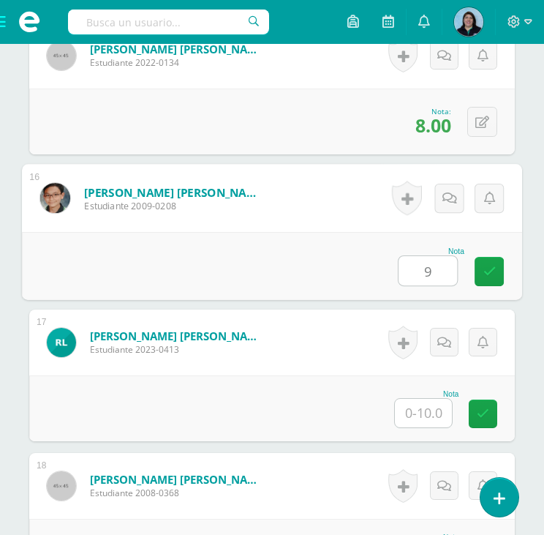
type input "9"
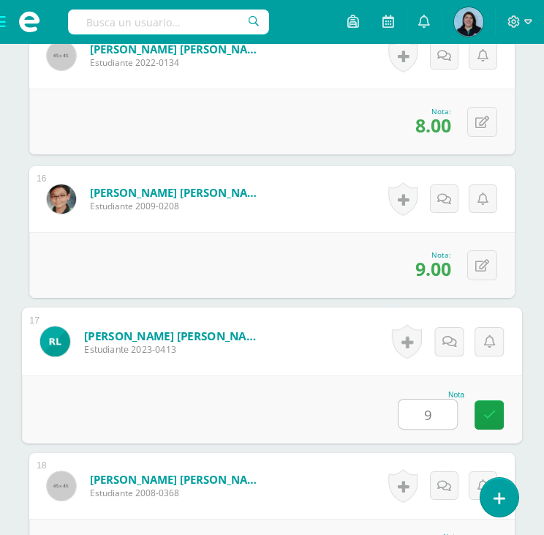
type input "9"
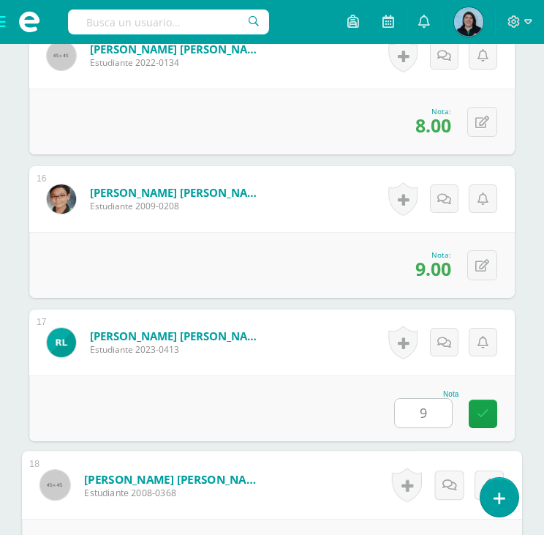
scroll to position [2824, 0]
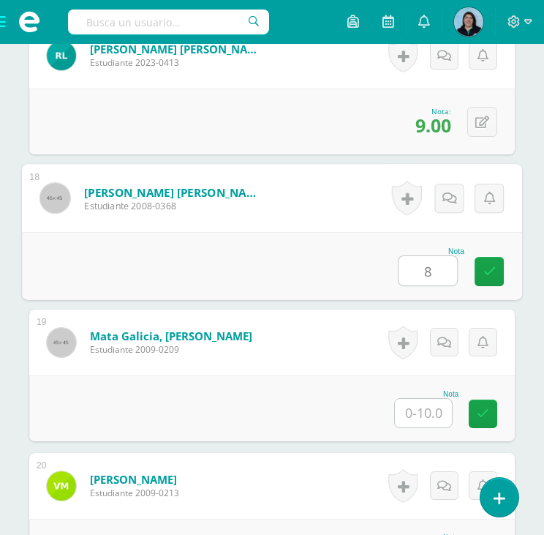
type input "8"
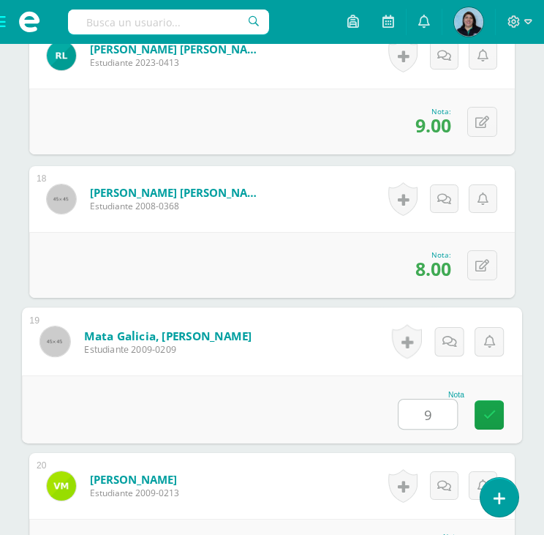
type input "9"
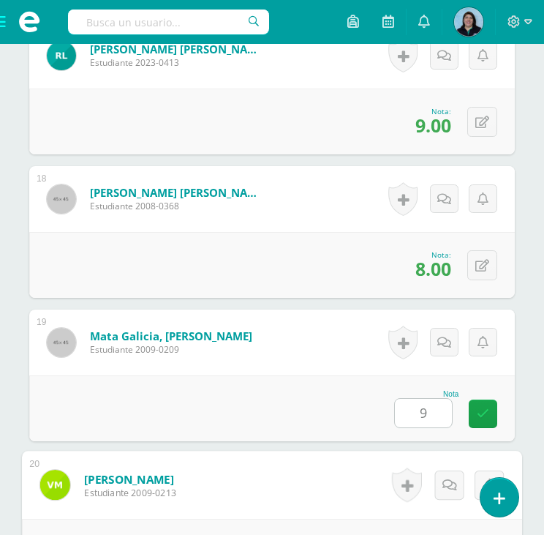
scroll to position [3110, 0]
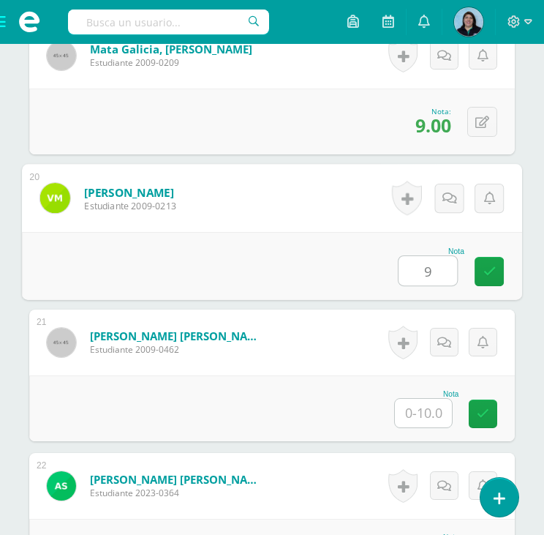
type input "9"
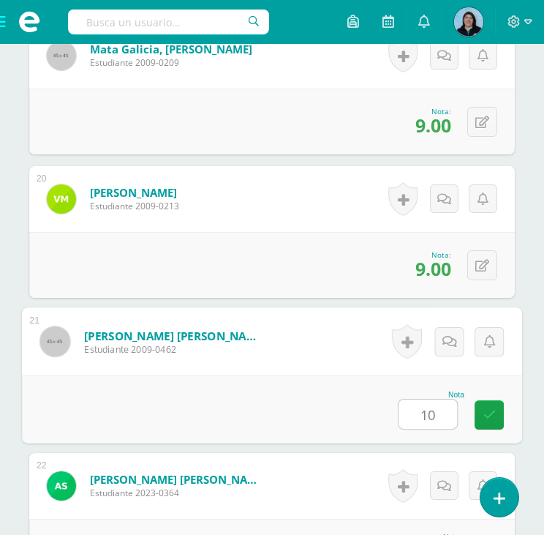
type input "10"
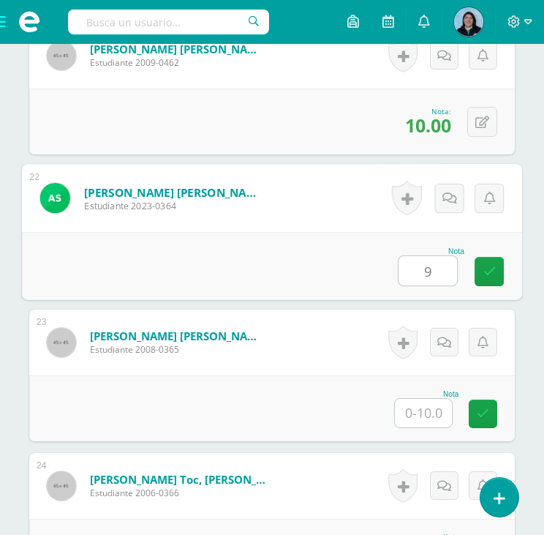
type input "9"
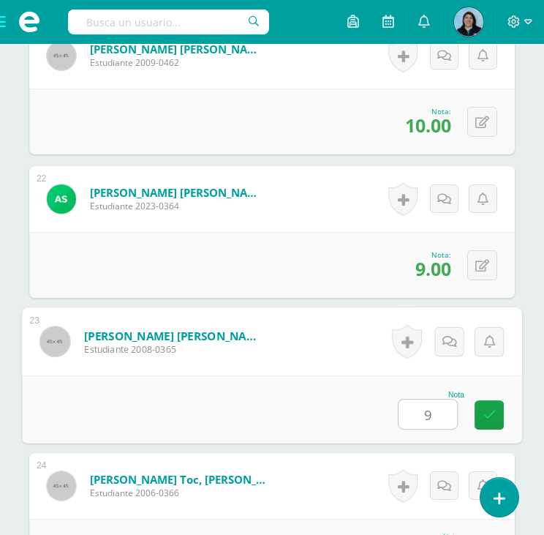
type input "9"
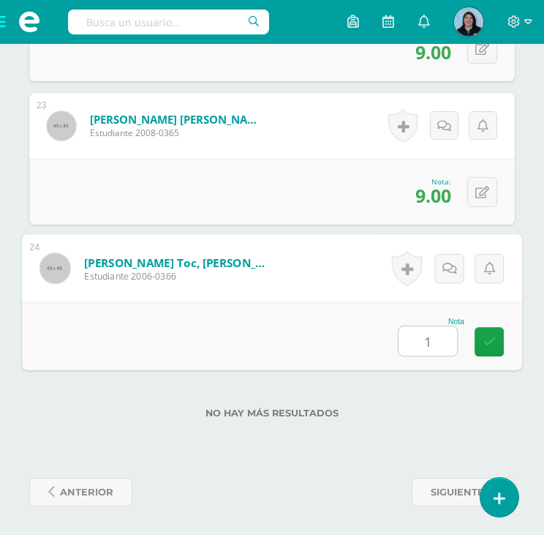
type input "10"
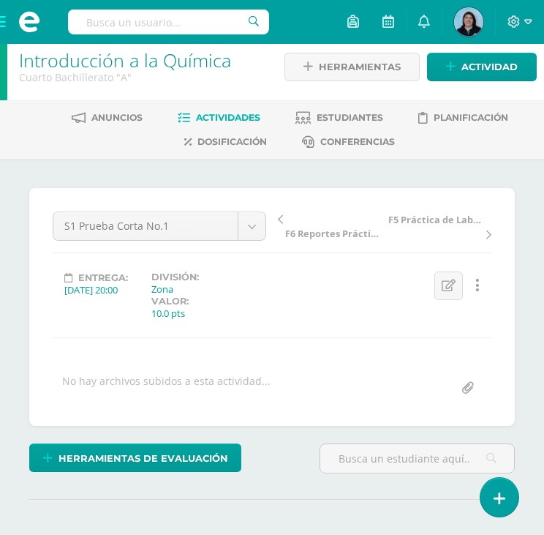
scroll to position [0, 0]
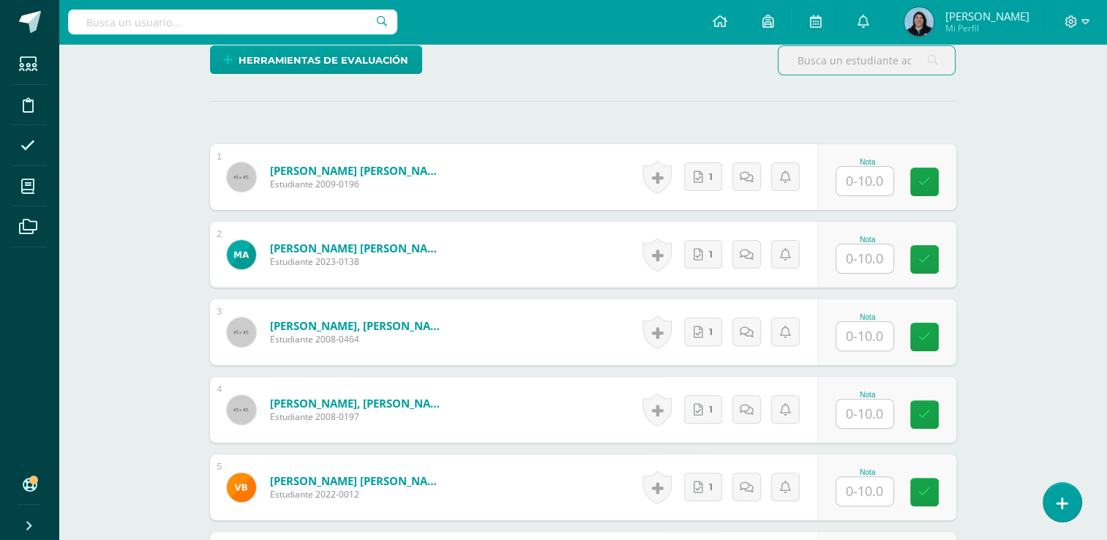
scroll to position [366, 0]
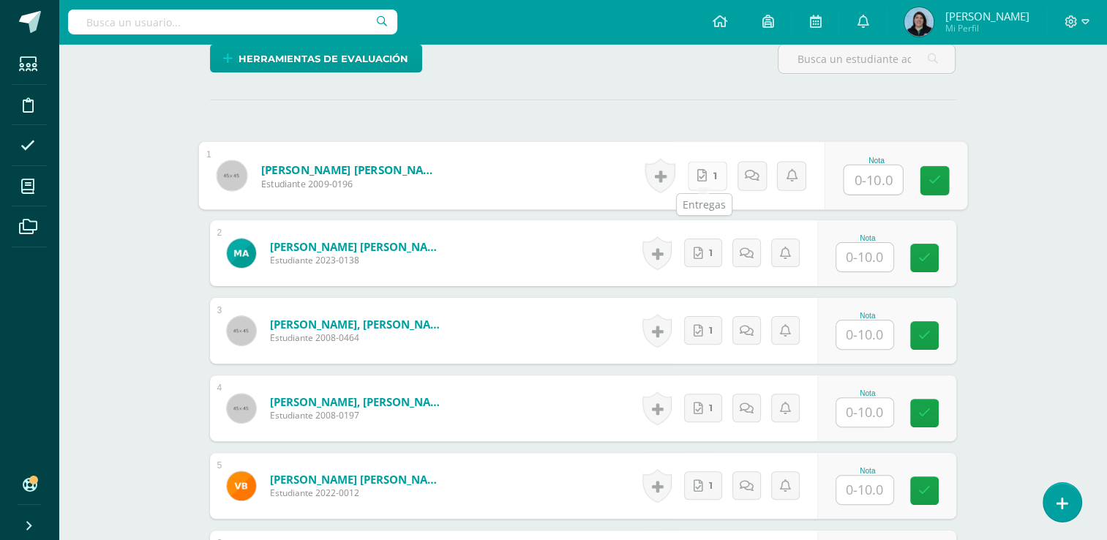
click at [544, 178] on icon at bounding box center [702, 175] width 10 height 12
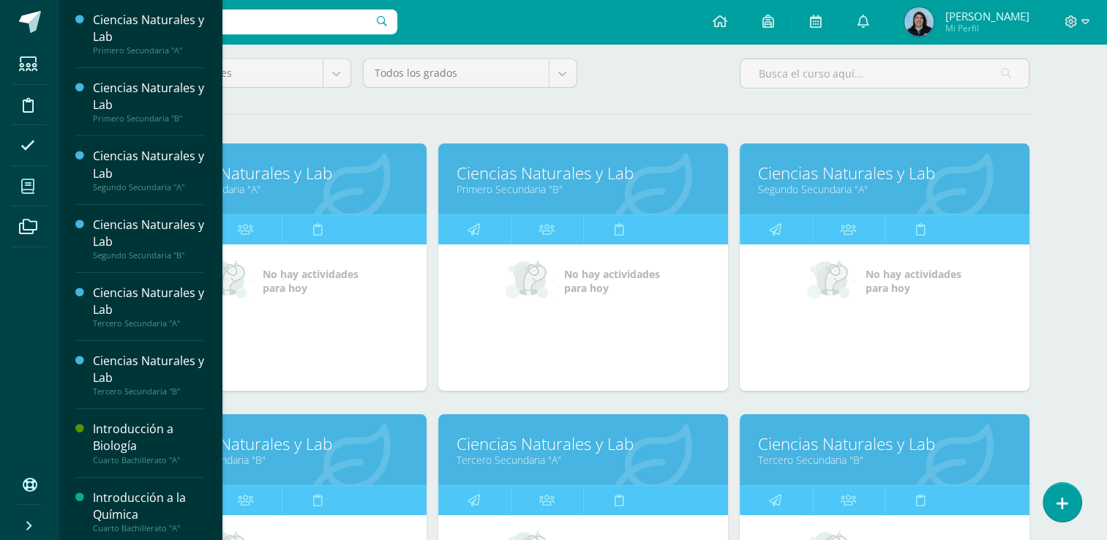
scroll to position [219, 0]
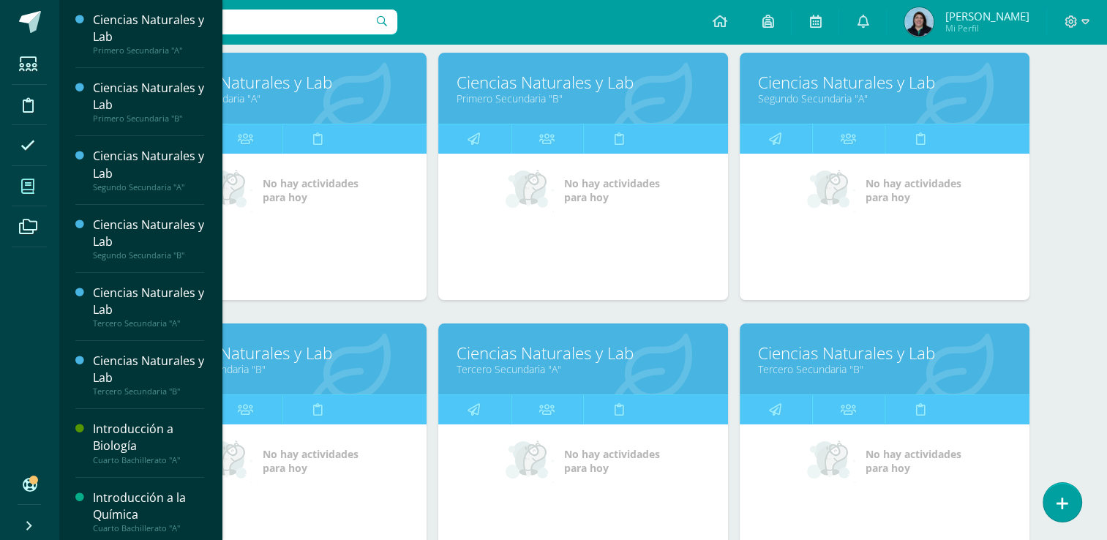
click at [568, 353] on link "Ciencias Naturales y Lab" at bounding box center [582, 353] width 253 height 23
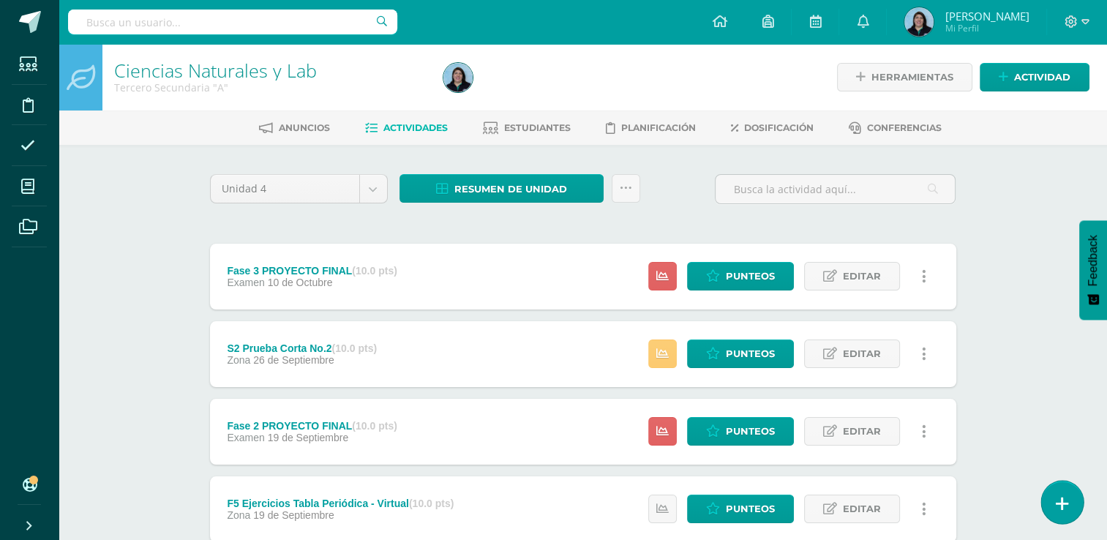
click at [1062, 500] on icon at bounding box center [1062, 503] width 13 height 17
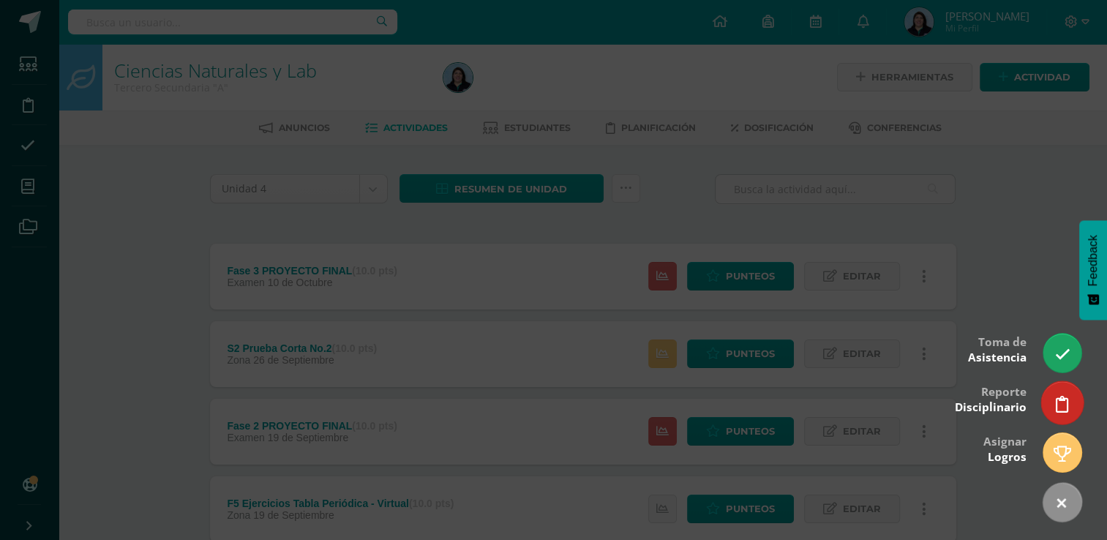
click at [1059, 396] on icon at bounding box center [1062, 404] width 13 height 17
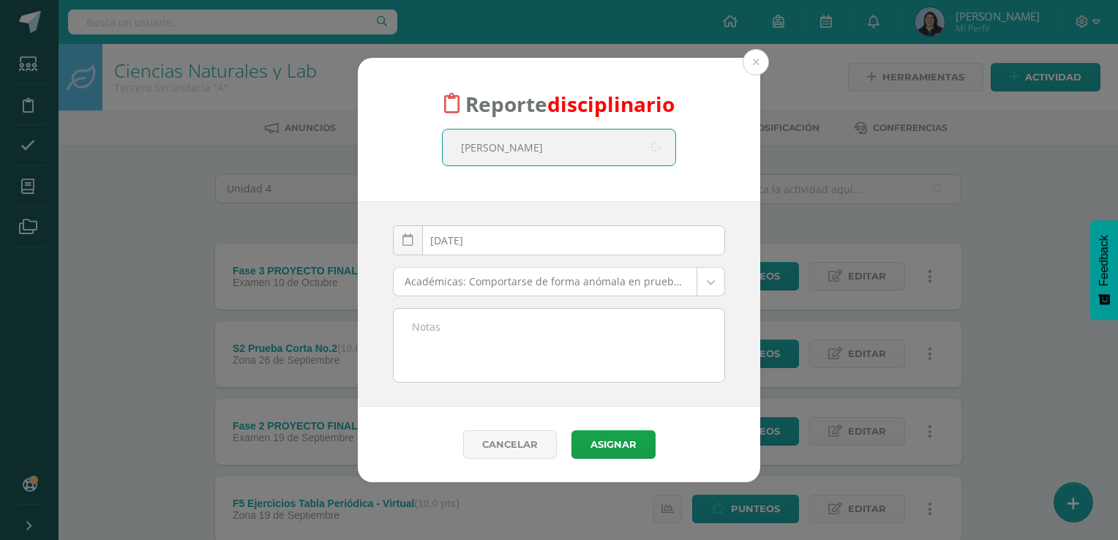
type input "[PERSON_NAME]"
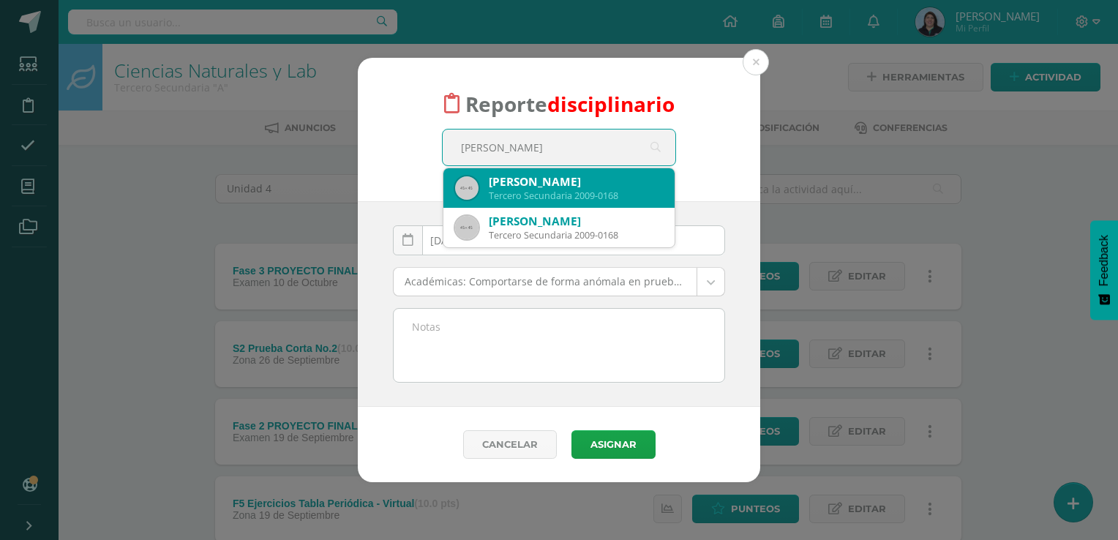
click at [602, 194] on div "Tercero Secundaria 2009-0168" at bounding box center [576, 195] width 174 height 12
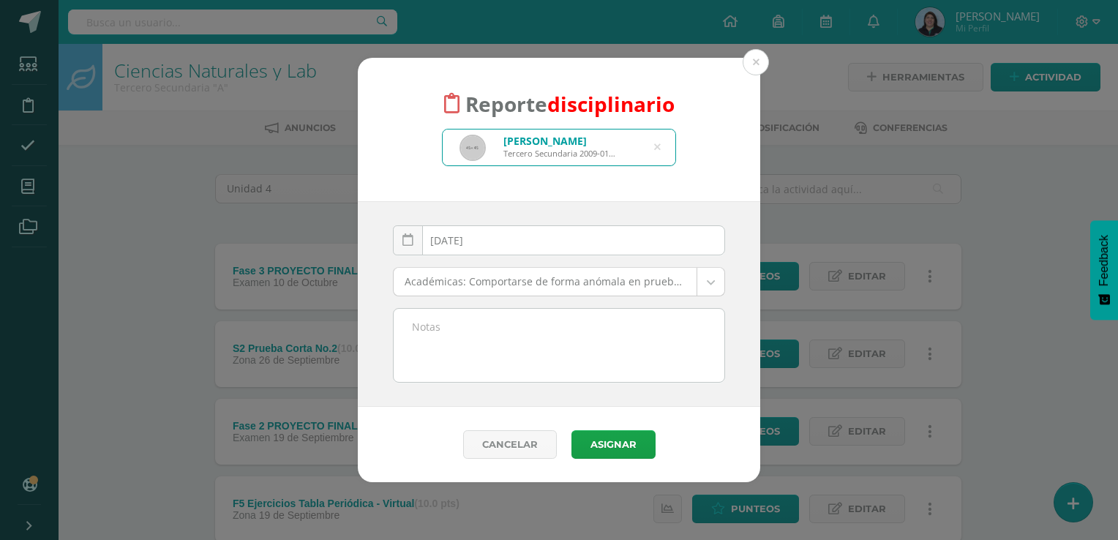
click at [708, 281] on body "Reporte disciplinario Andrea Sofía Alvarez Rodas Tercero Secundaria 2009-0168 a…" at bounding box center [559, 549] width 1118 height 1099
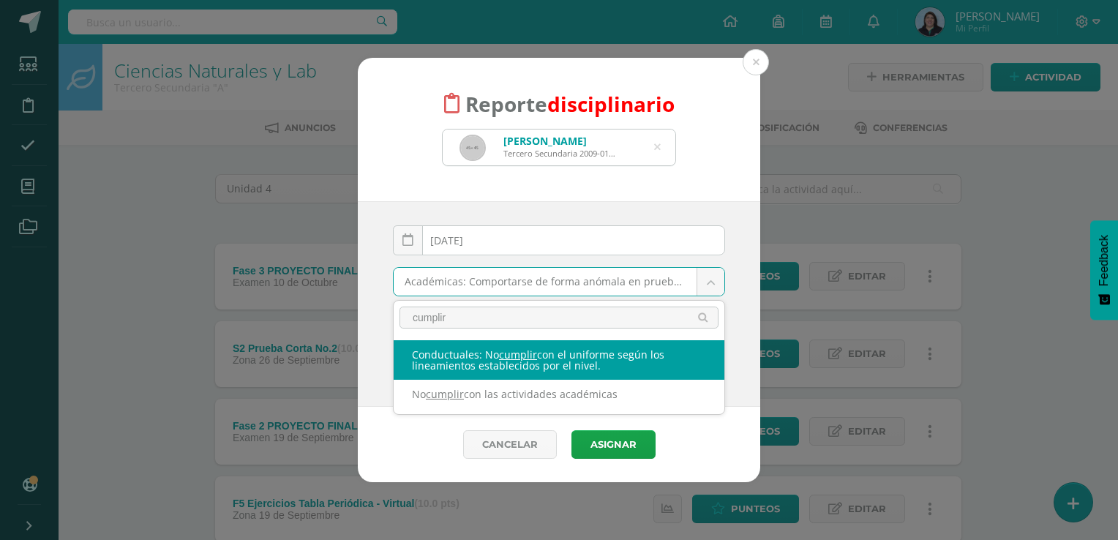
type input "cumplir"
select select "37"
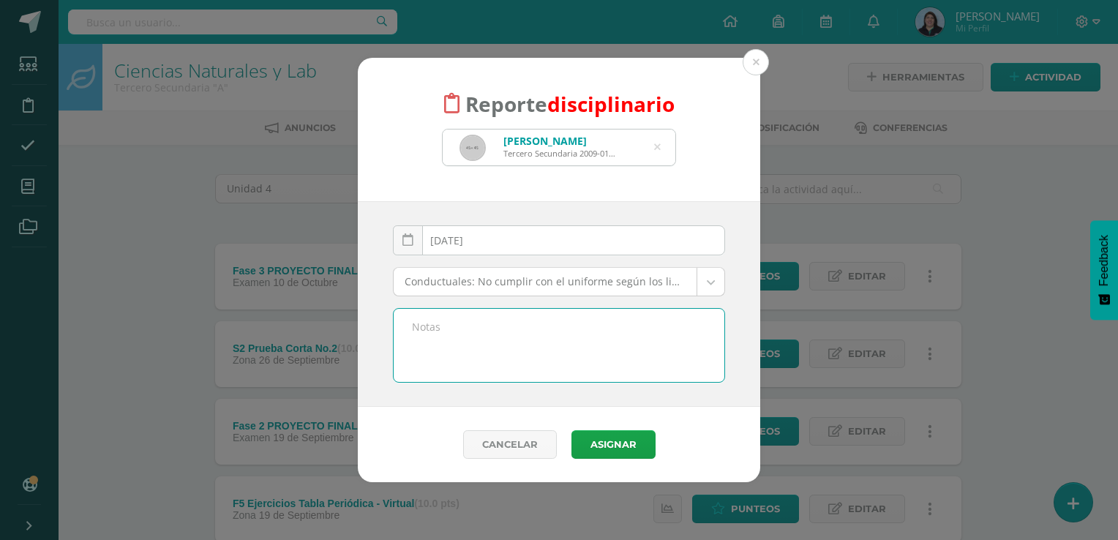
click at [464, 353] on textarea at bounding box center [559, 345] width 331 height 73
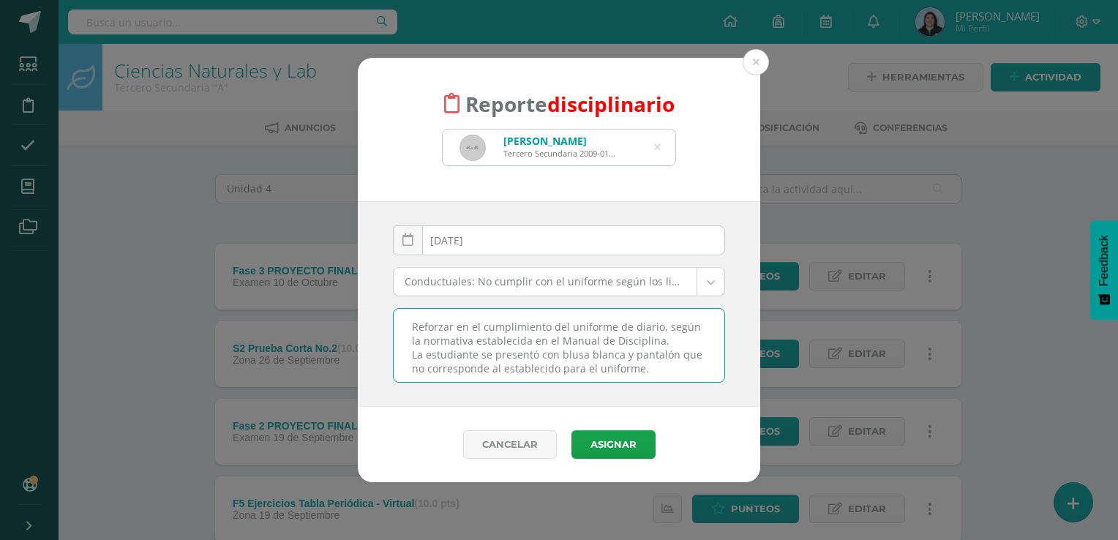
scroll to position [5, 0]
drag, startPoint x: 410, startPoint y: 326, endPoint x: 654, endPoint y: 371, distance: 247.8
click at [654, 371] on textarea "Reforzar en el cumplimiento del uniforme de diario, según la normativa establec…" at bounding box center [559, 345] width 331 height 73
type textarea "Reforzar en el cumplimiento del uniforme de diario, según la normativa establec…"
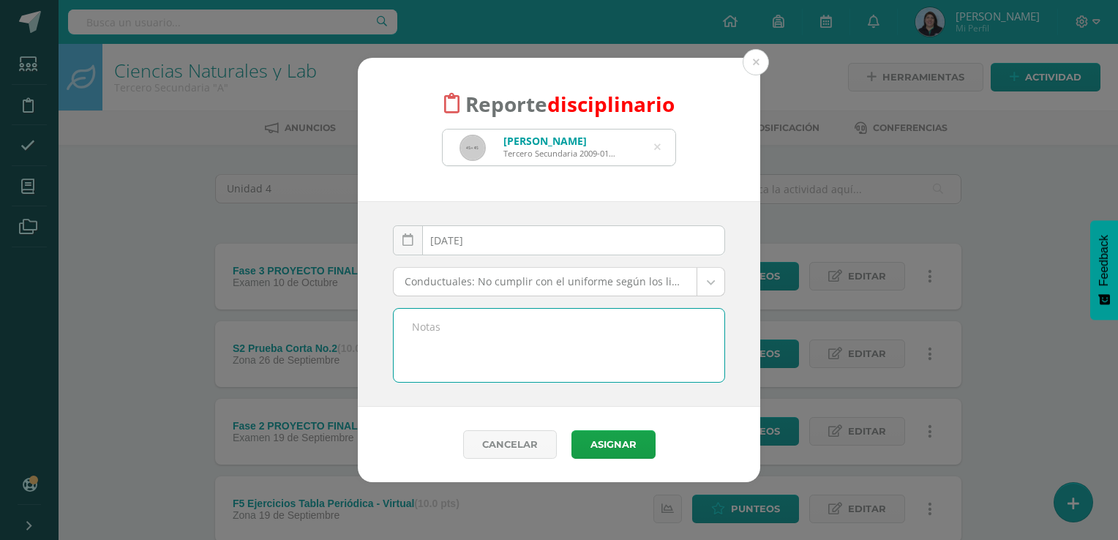
scroll to position [0, 0]
paste textarea "Se recomienda reforzar el cumplimiento del uso del uniforme de diario, conforme…"
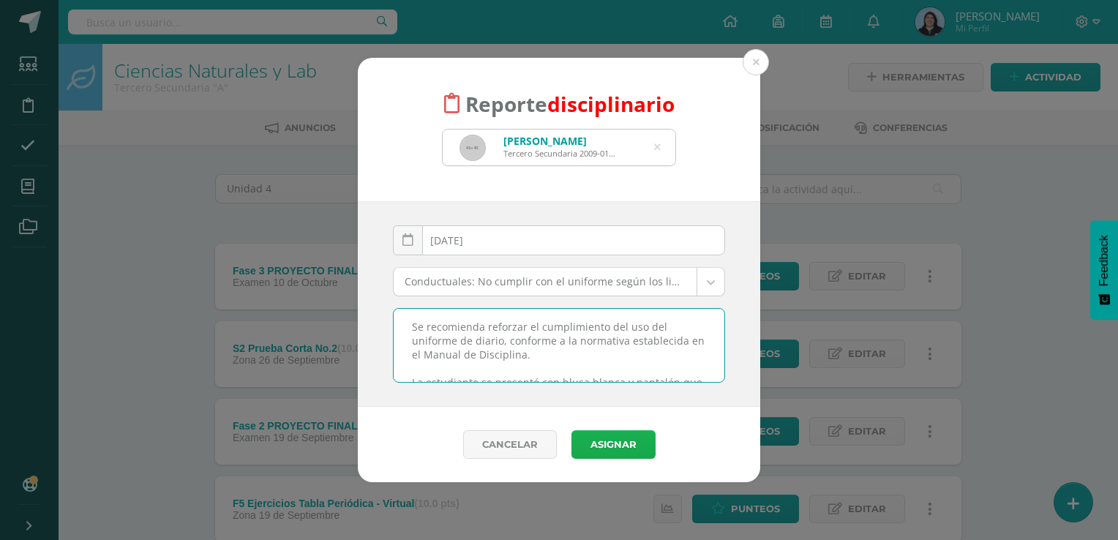
type textarea "Se recomienda reforzar el cumplimiento del uso del uniforme de diario, conforme…"
click at [610, 448] on button "Asignar" at bounding box center [613, 444] width 84 height 29
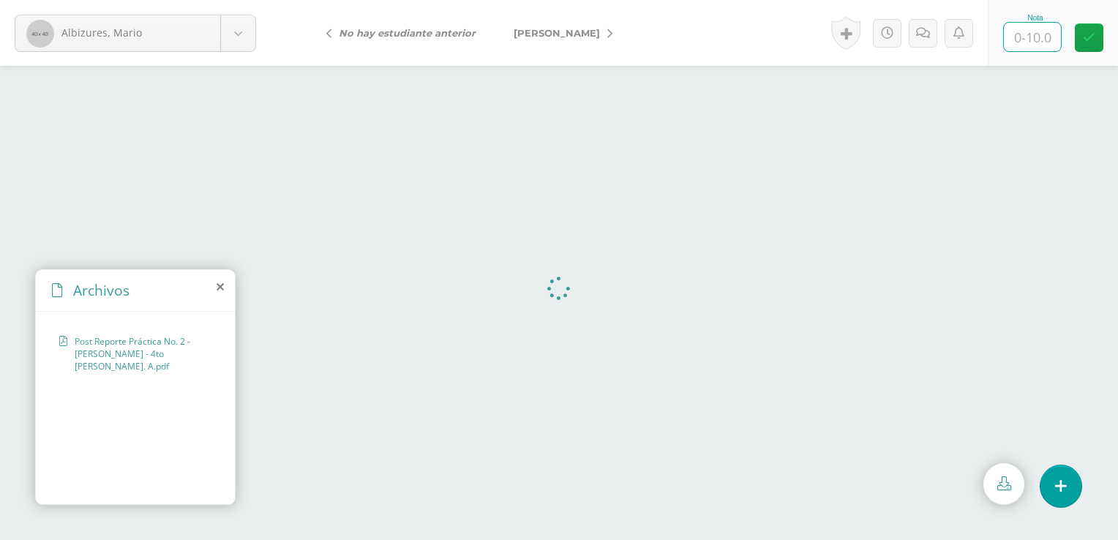
click at [1040, 40] on input "text" at bounding box center [1032, 37] width 57 height 29
type input "9"
click at [607, 34] on icon at bounding box center [609, 34] width 5 height 10
click at [1040, 38] on input "text" at bounding box center [1032, 37] width 57 height 29
type input "9"
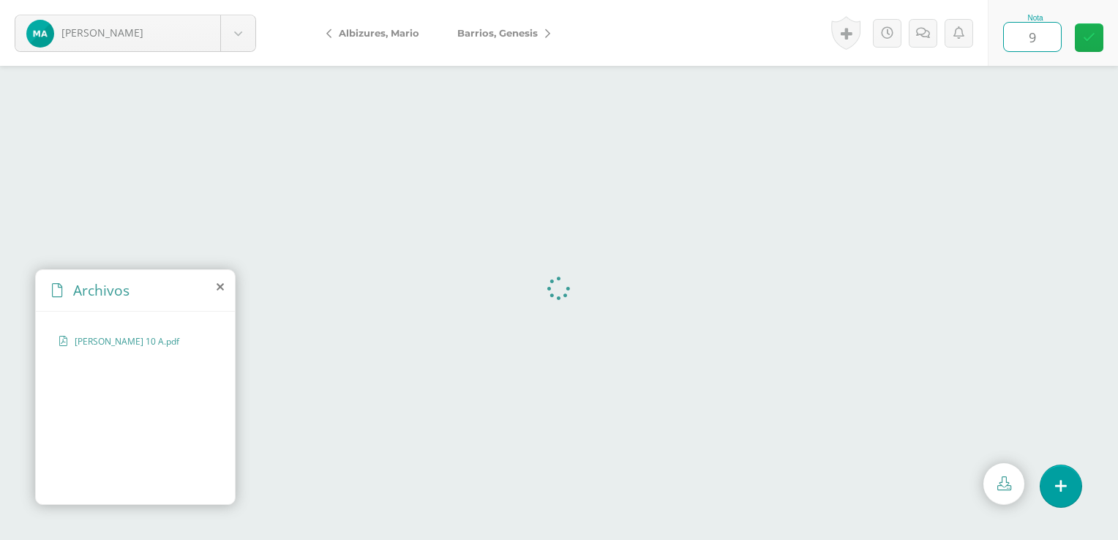
click at [1089, 42] on icon at bounding box center [1089, 37] width 12 height 12
click at [550, 33] on icon at bounding box center [547, 34] width 5 height 10
